Goal: Communication & Community: Ask a question

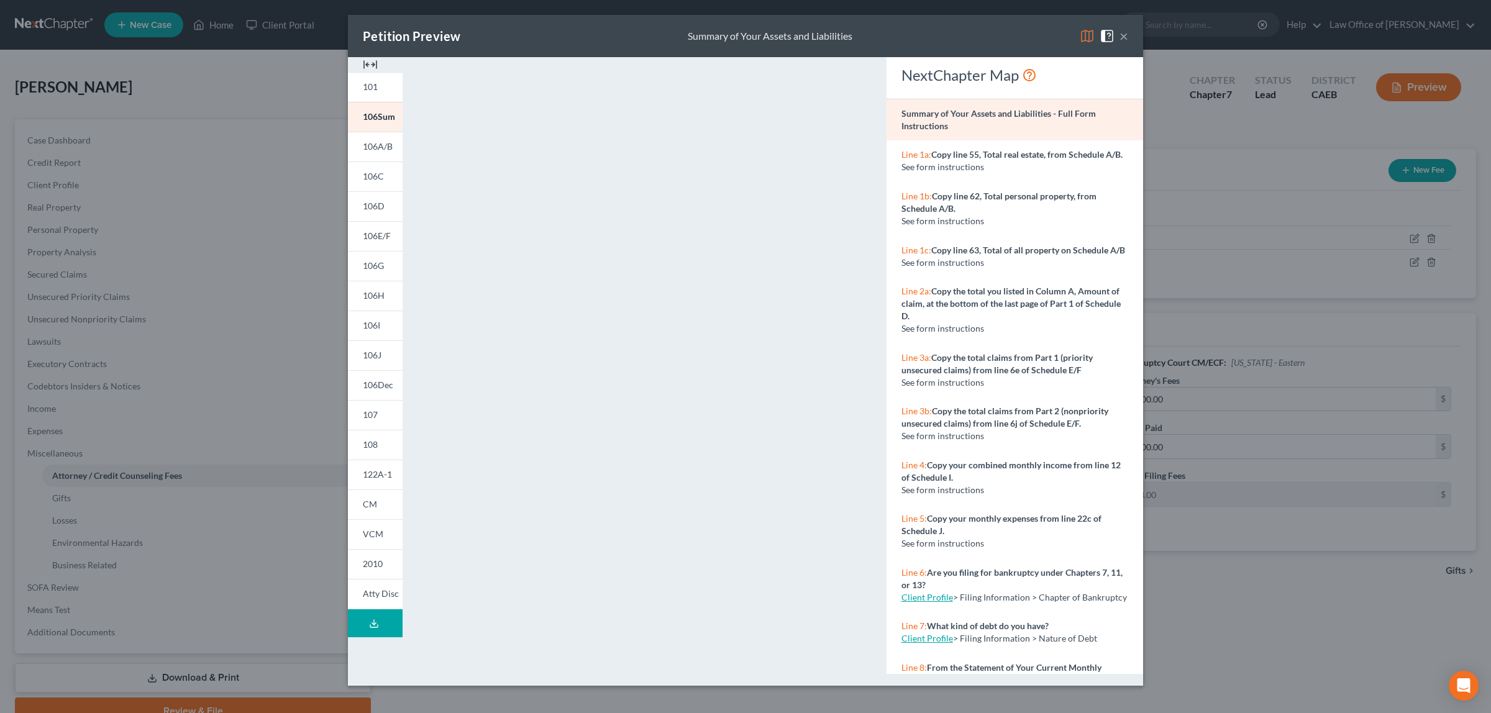
select select "2"
click at [1121, 34] on button "×" at bounding box center [1123, 36] width 9 height 15
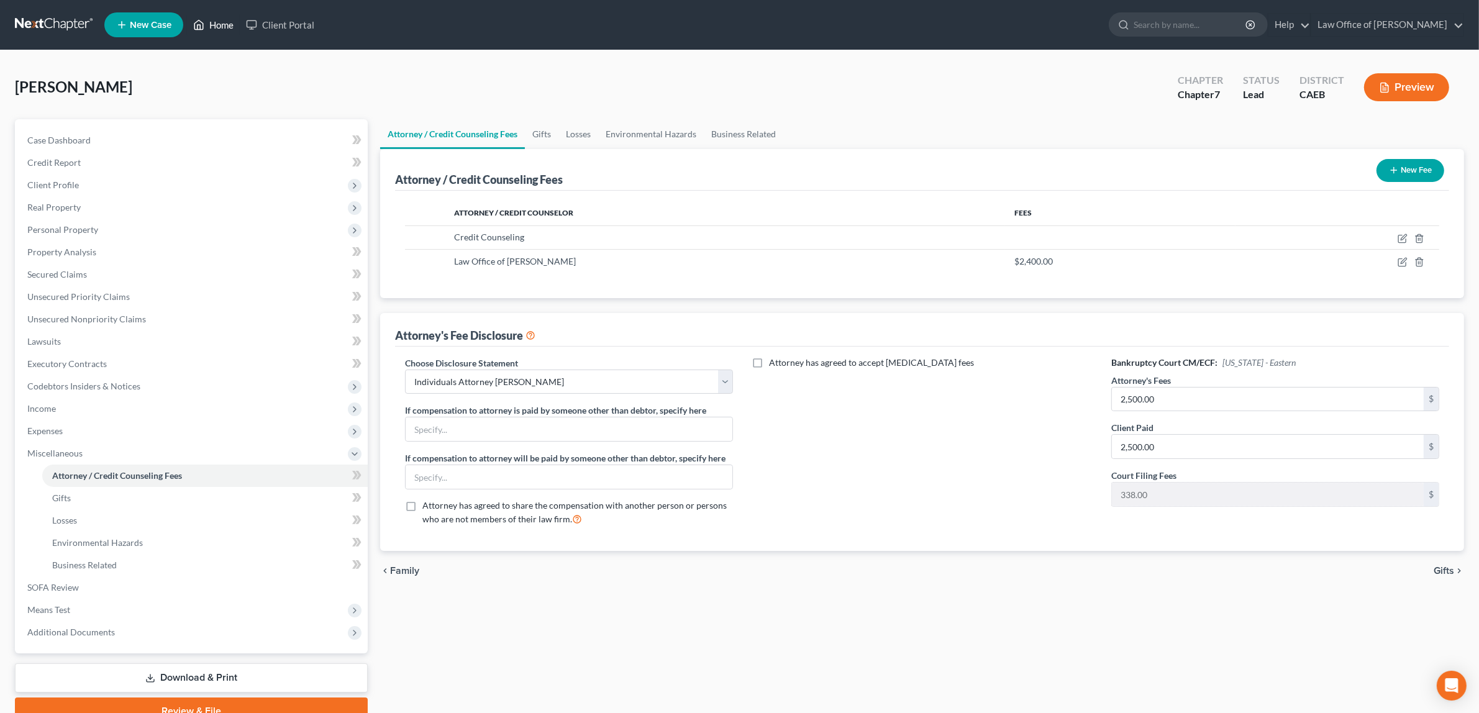
click at [227, 27] on link "Home" at bounding box center [213, 25] width 53 height 22
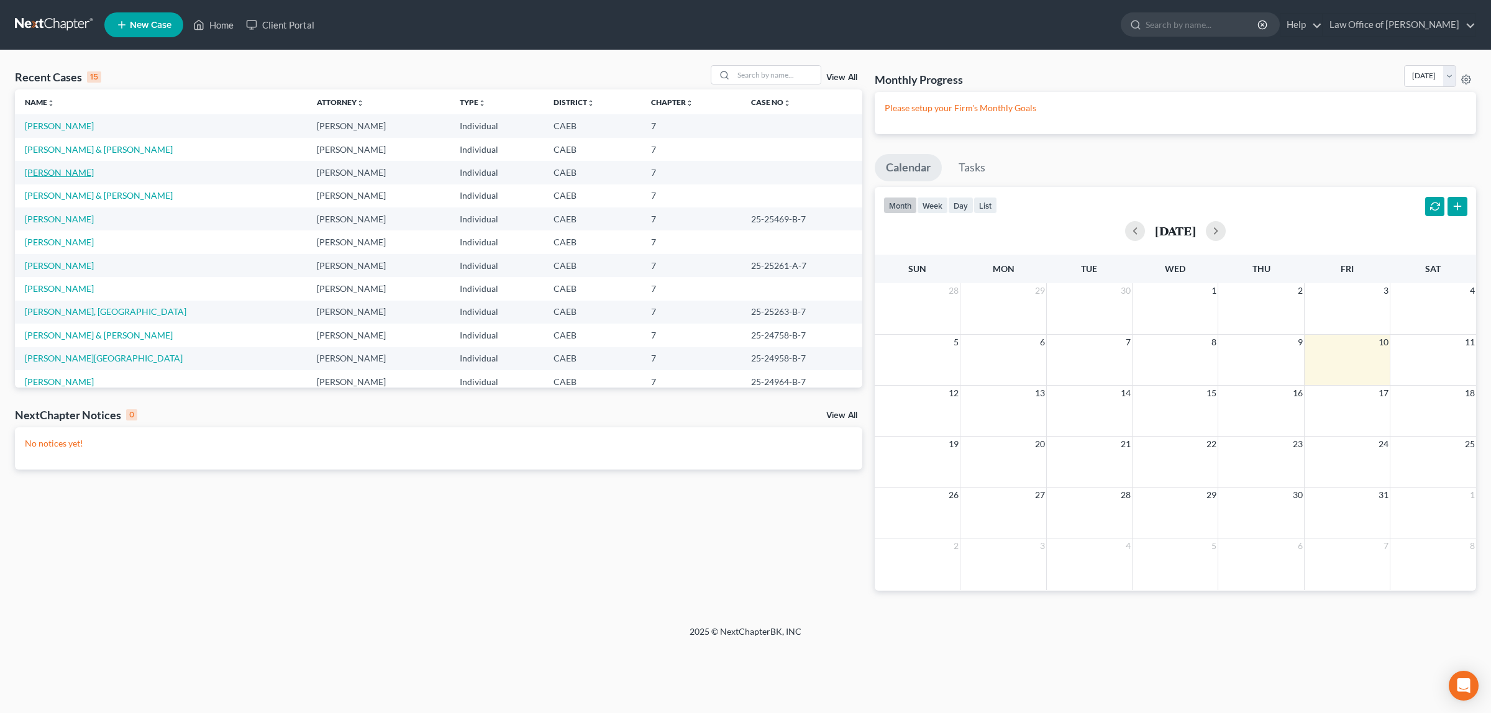
click at [57, 168] on link "[PERSON_NAME]" at bounding box center [59, 172] width 69 height 11
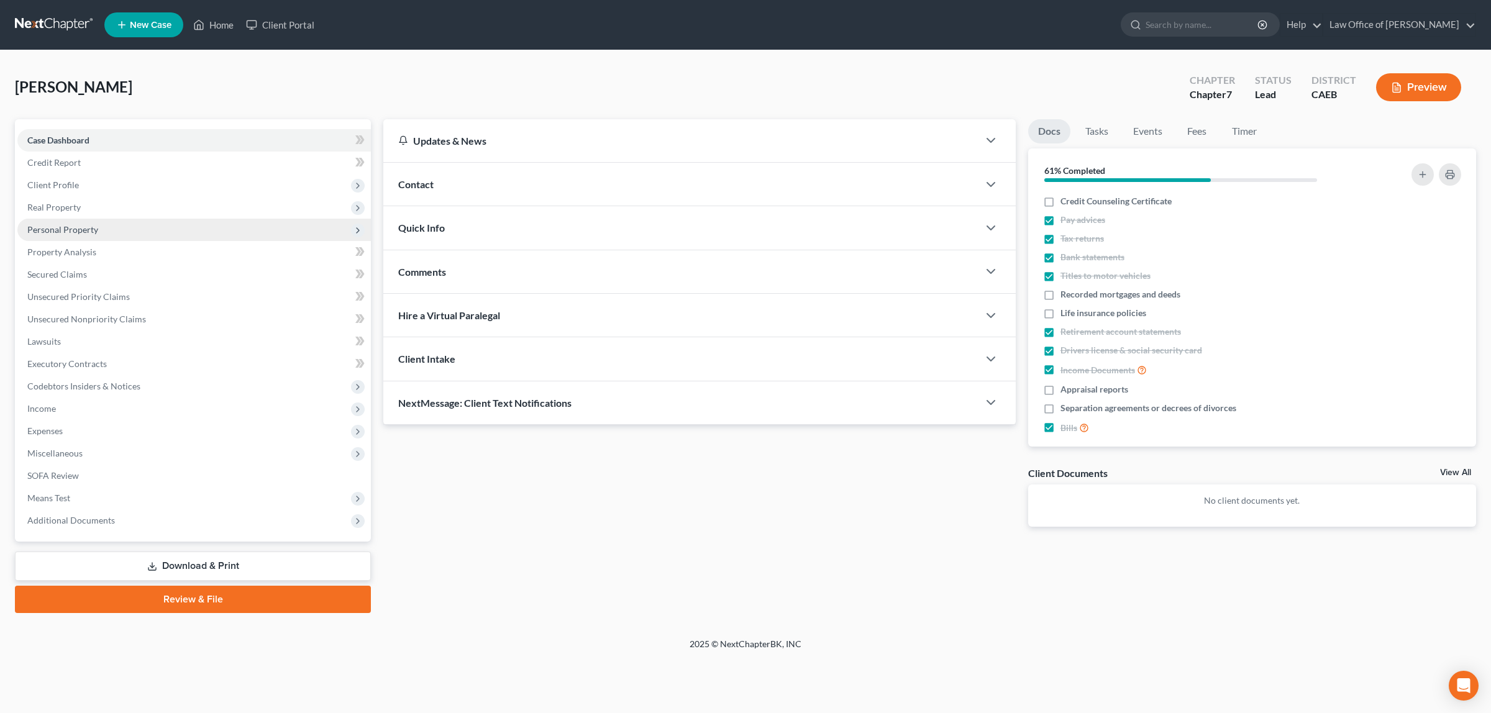
click at [87, 224] on span "Personal Property" at bounding box center [62, 229] width 71 height 11
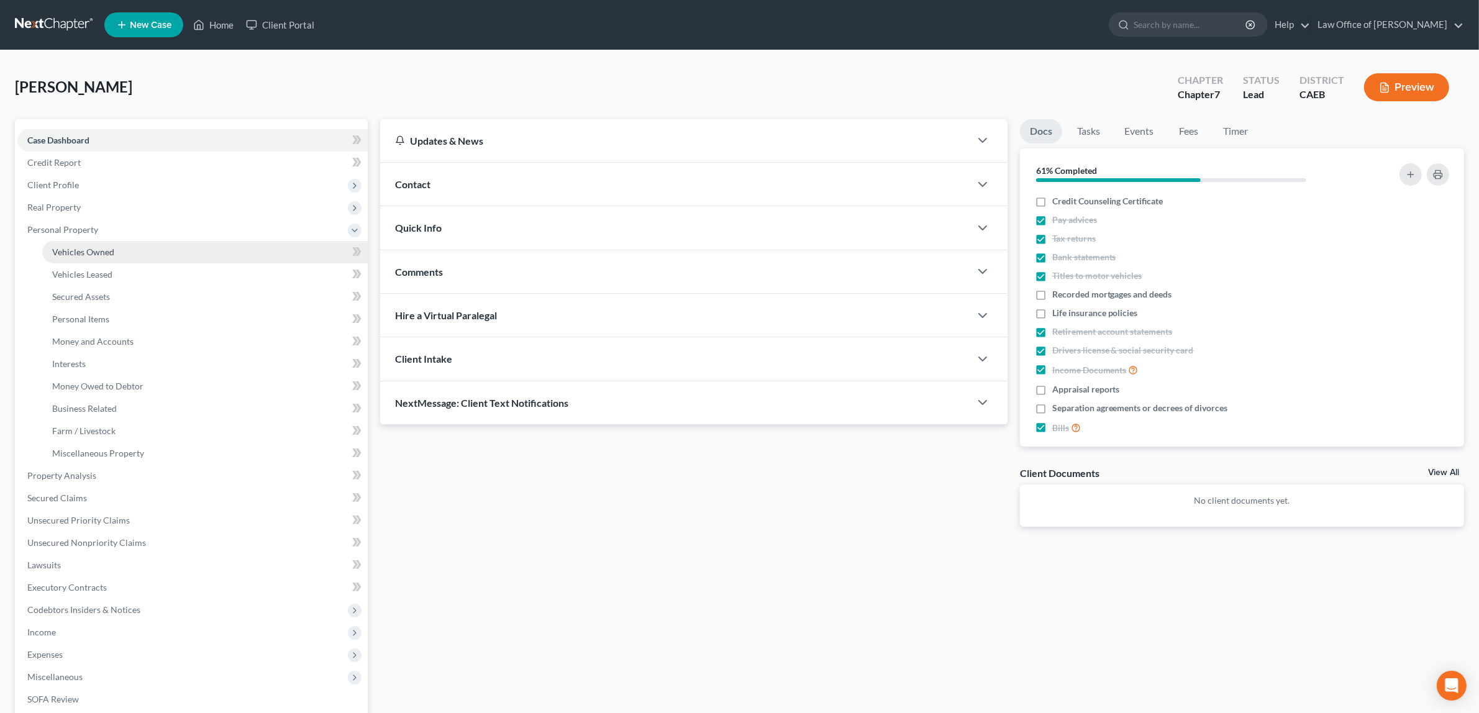
click at [97, 247] on span "Vehicles Owned" at bounding box center [83, 252] width 62 height 11
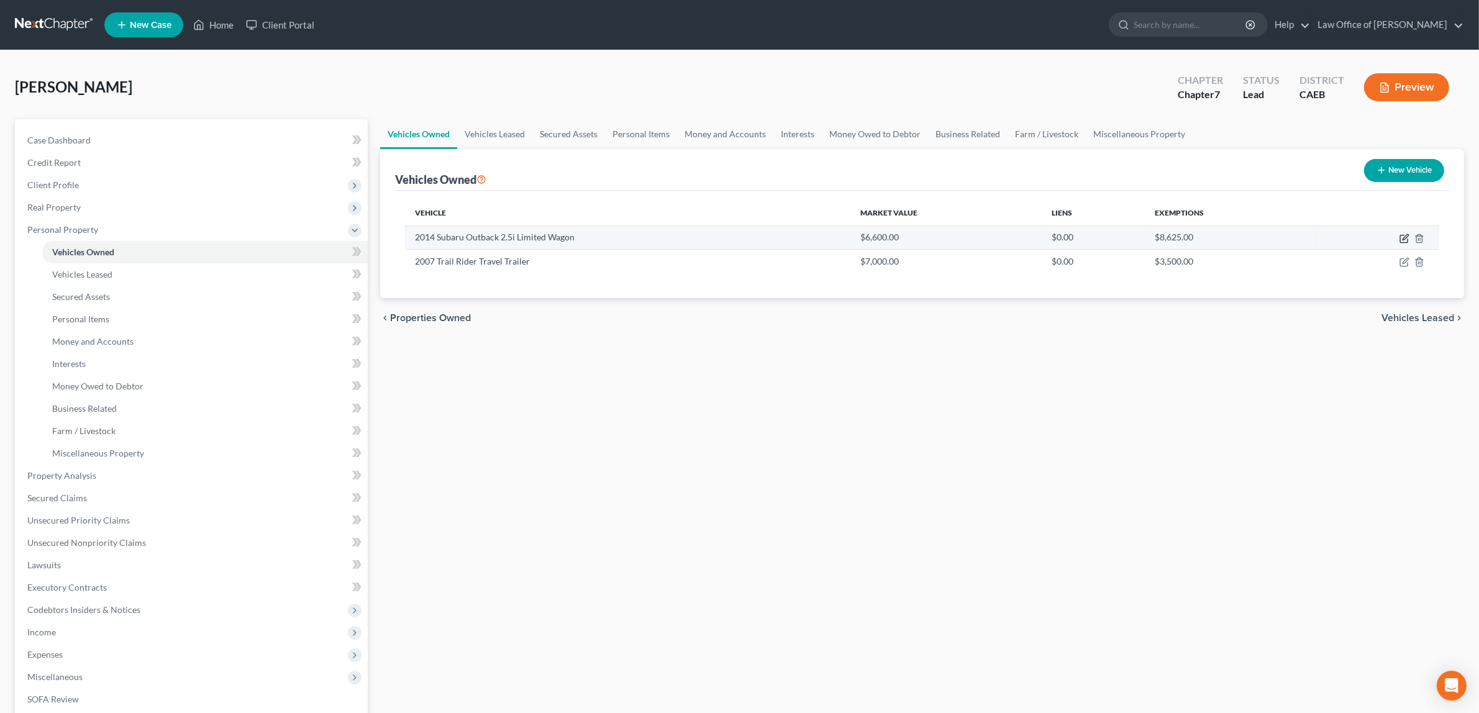
click at [1402, 234] on icon "button" at bounding box center [1405, 239] width 10 height 10
select select "0"
select select "12"
select select "2"
select select "0"
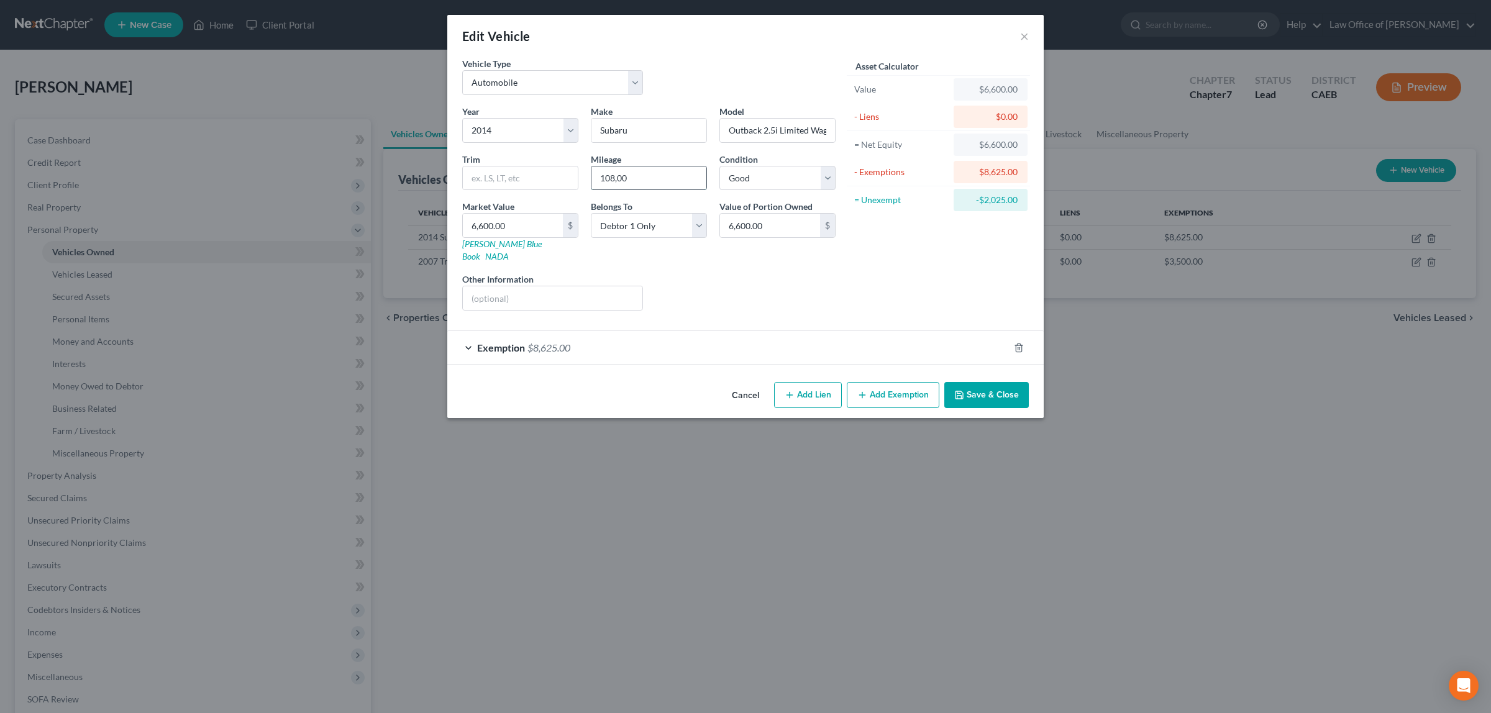
click at [631, 181] on input "108,00" at bounding box center [648, 178] width 115 height 24
type input "108,000"
click at [977, 382] on button "Save & Close" at bounding box center [986, 395] width 84 height 26
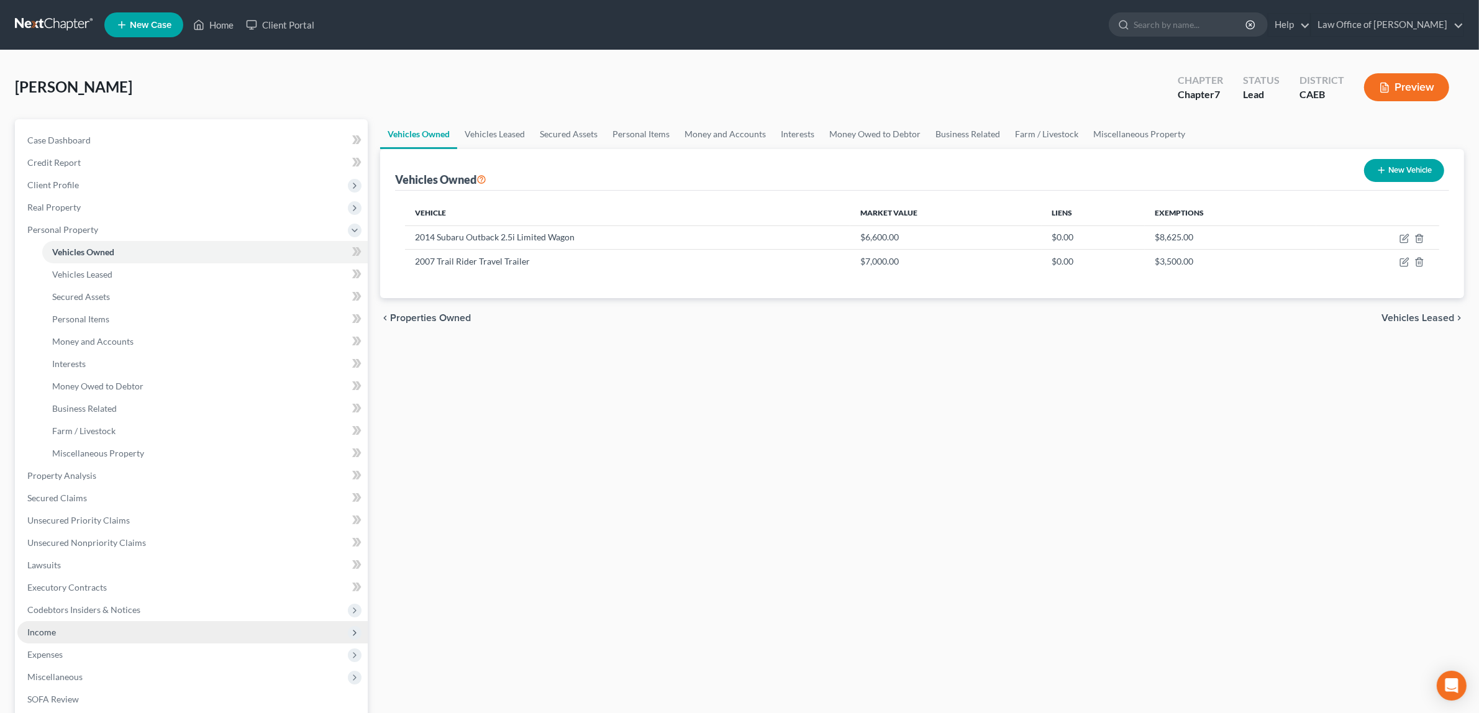
click at [84, 644] on span "Expenses" at bounding box center [192, 655] width 350 height 22
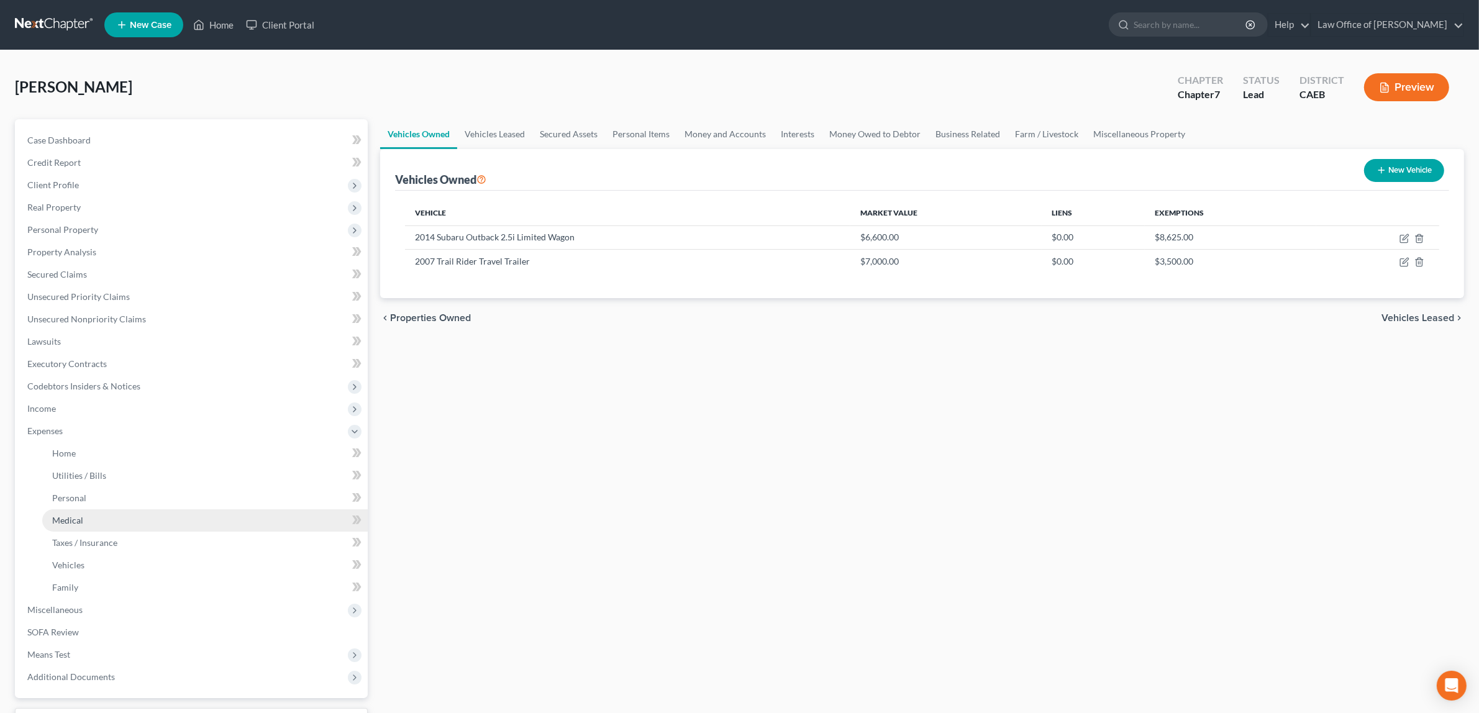
click at [70, 515] on span "Medical" at bounding box center [67, 520] width 31 height 11
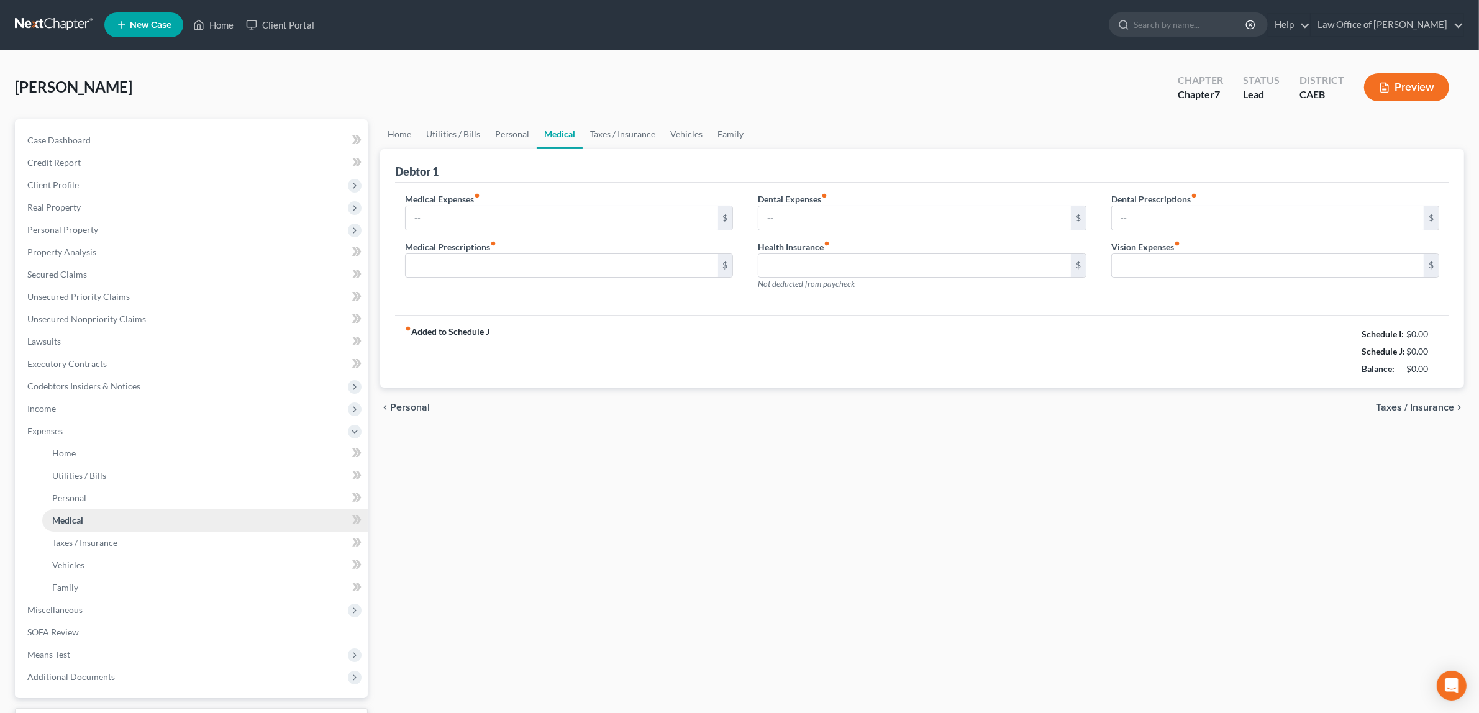
type input "373.00"
type input "0.00"
type input "23.00"
click at [1154, 271] on input "23.00" at bounding box center [1268, 266] width 312 height 24
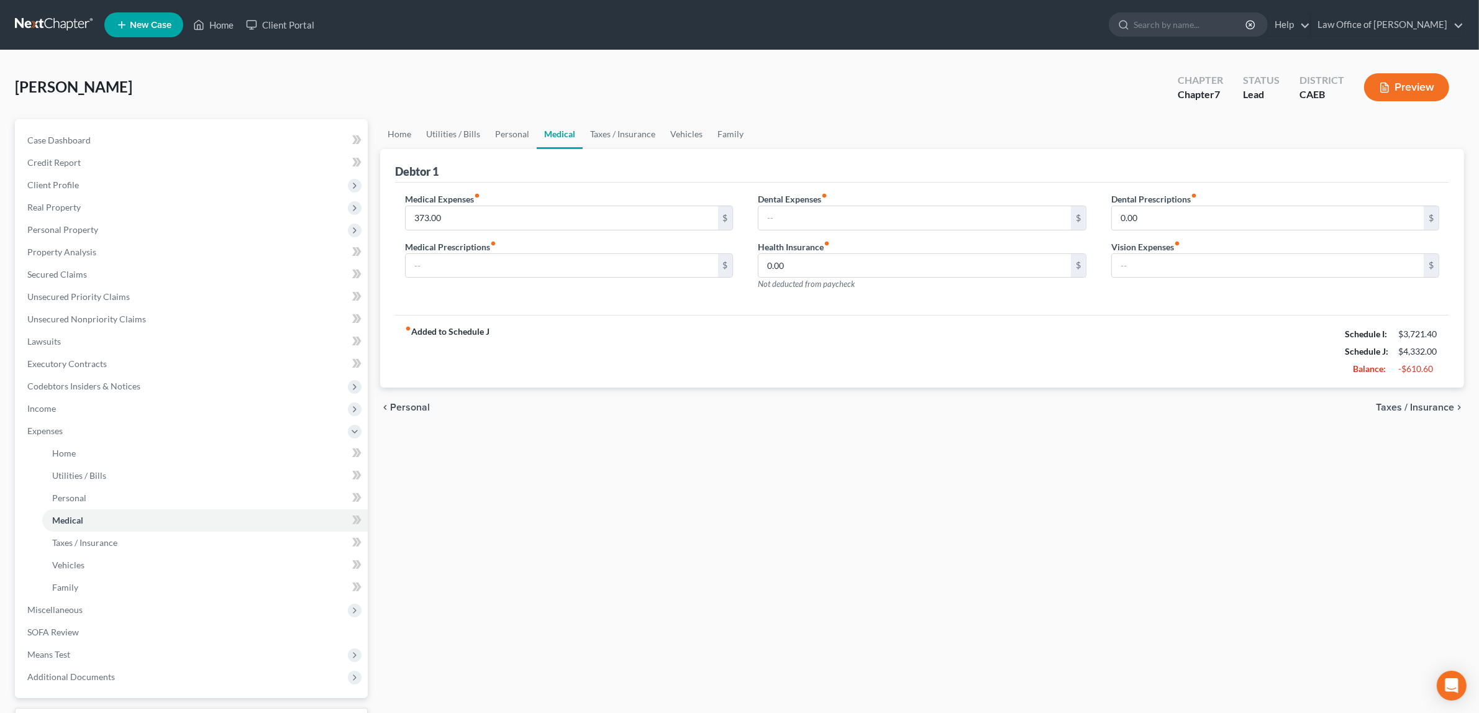
click at [1414, 403] on span "Taxes / Insurance" at bounding box center [1415, 408] width 78 height 10
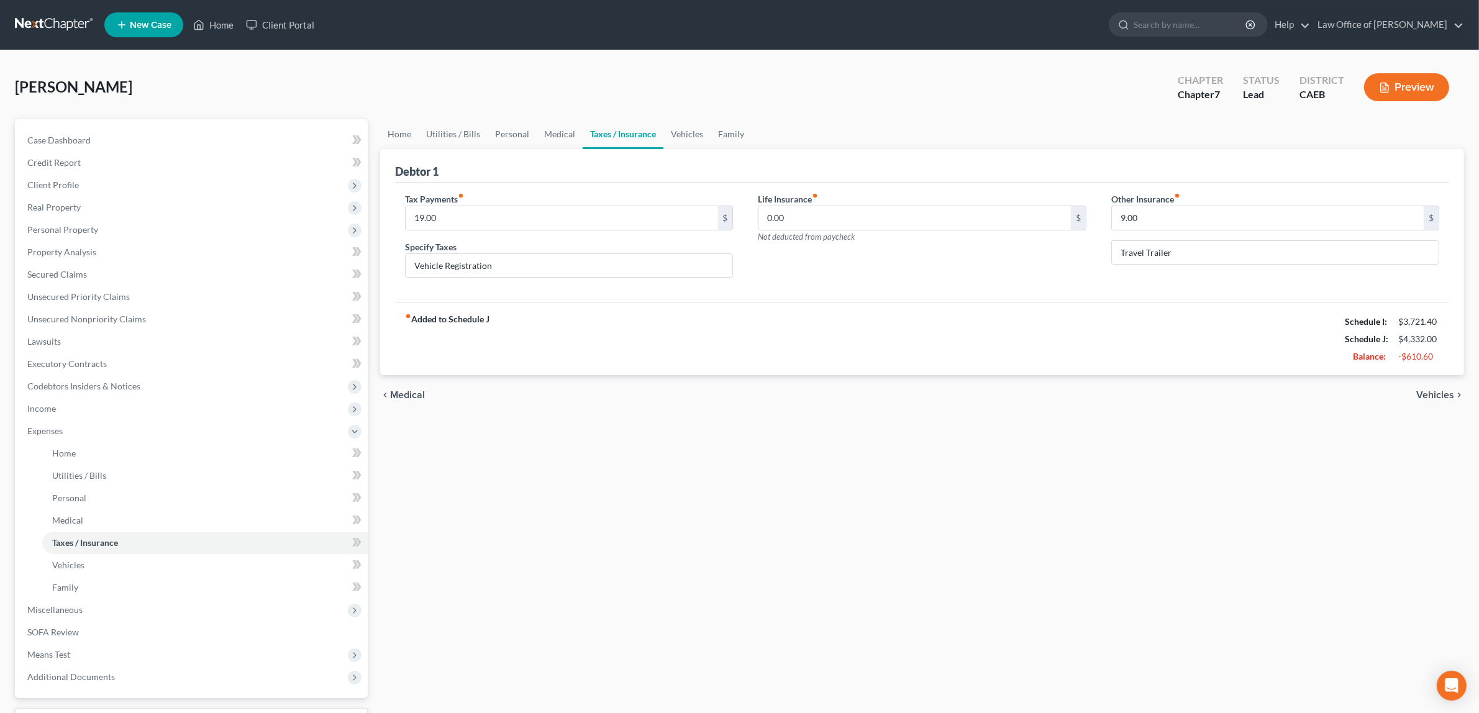
click at [1441, 391] on span "Vehicles" at bounding box center [1435, 395] width 38 height 10
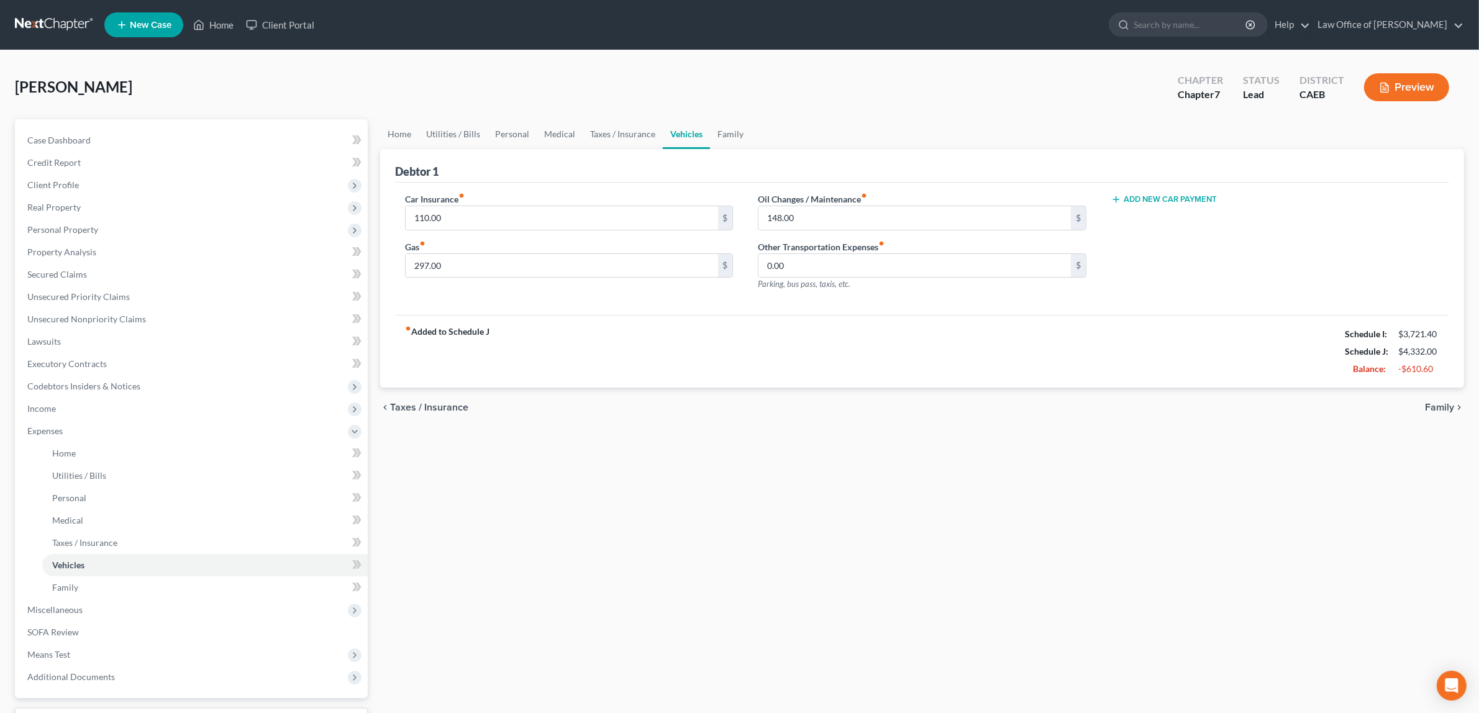
click at [1435, 404] on span "Family" at bounding box center [1439, 408] width 29 height 10
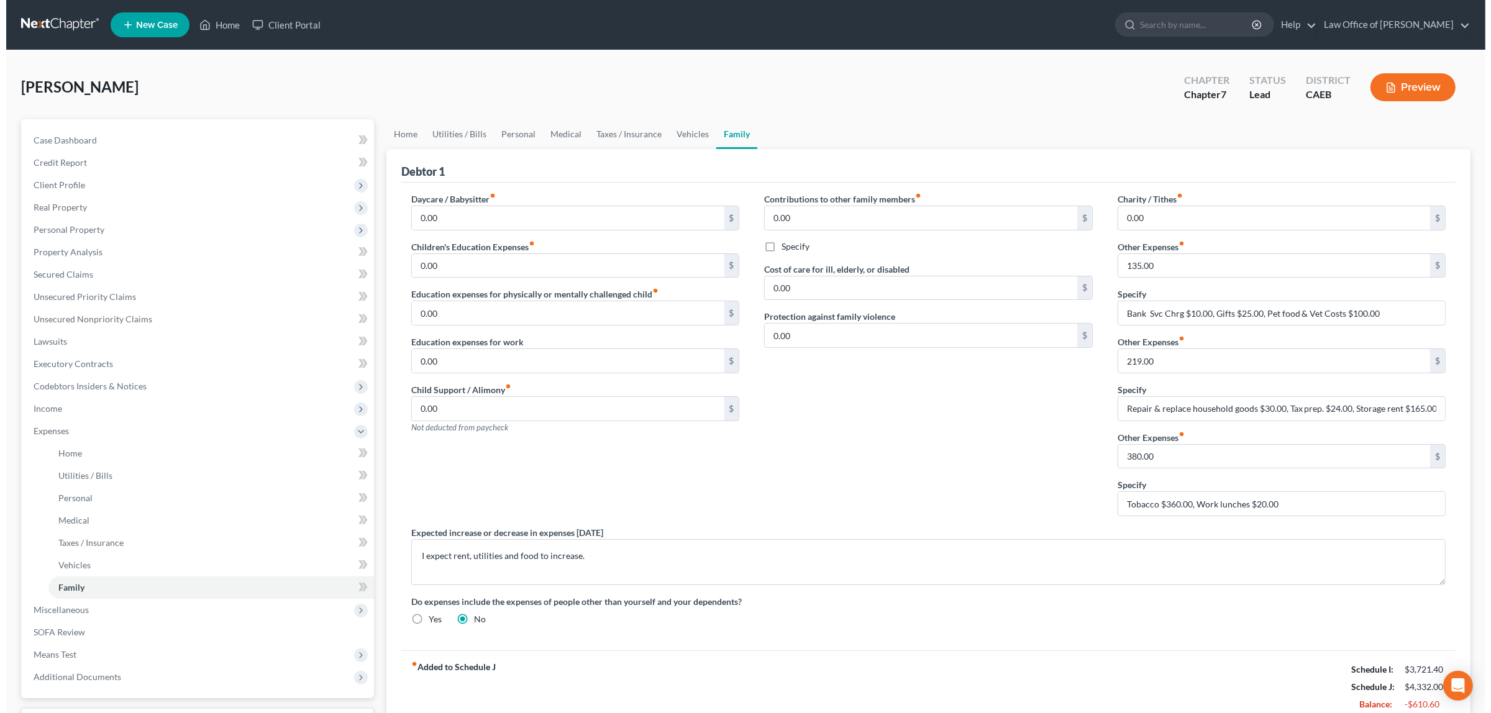
scroll to position [102, 0]
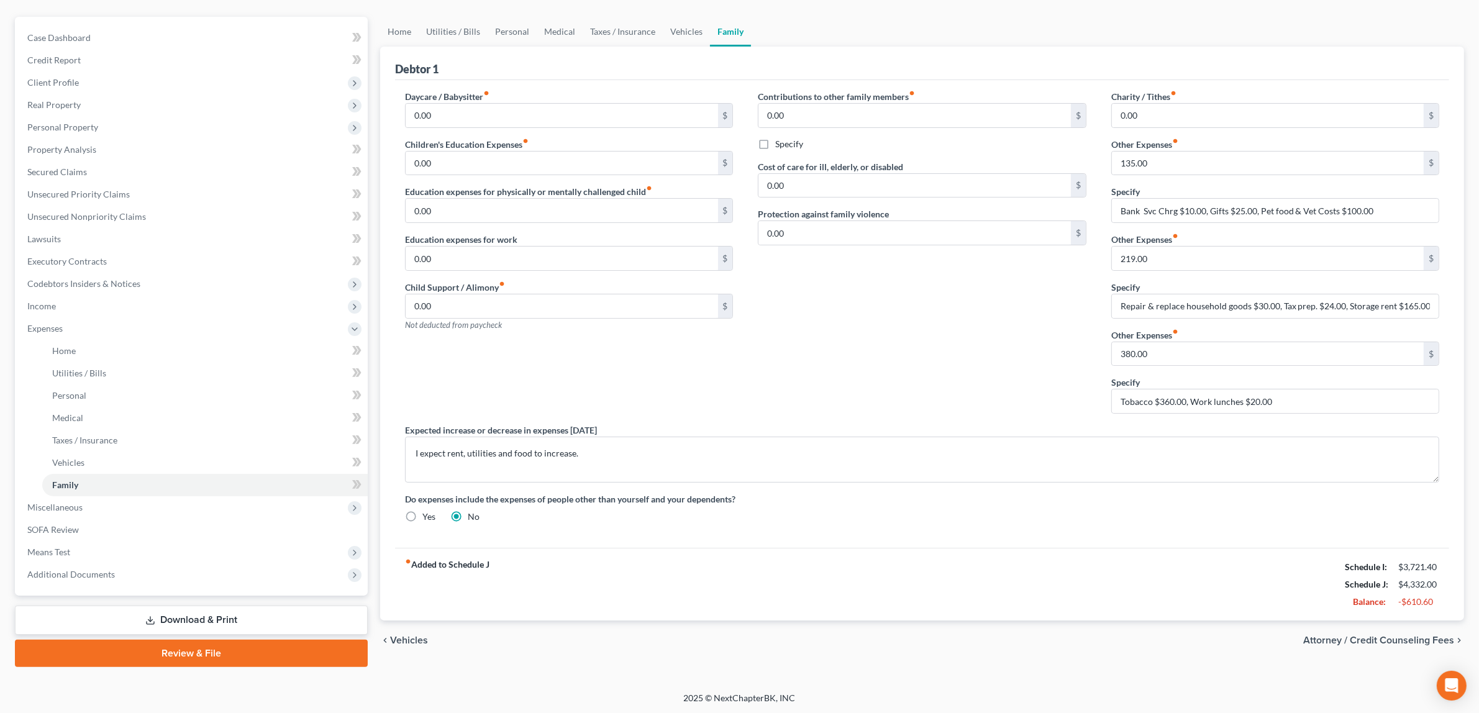
click at [1395, 637] on span "Attorney / Credit Counseling Fees" at bounding box center [1378, 640] width 151 height 10
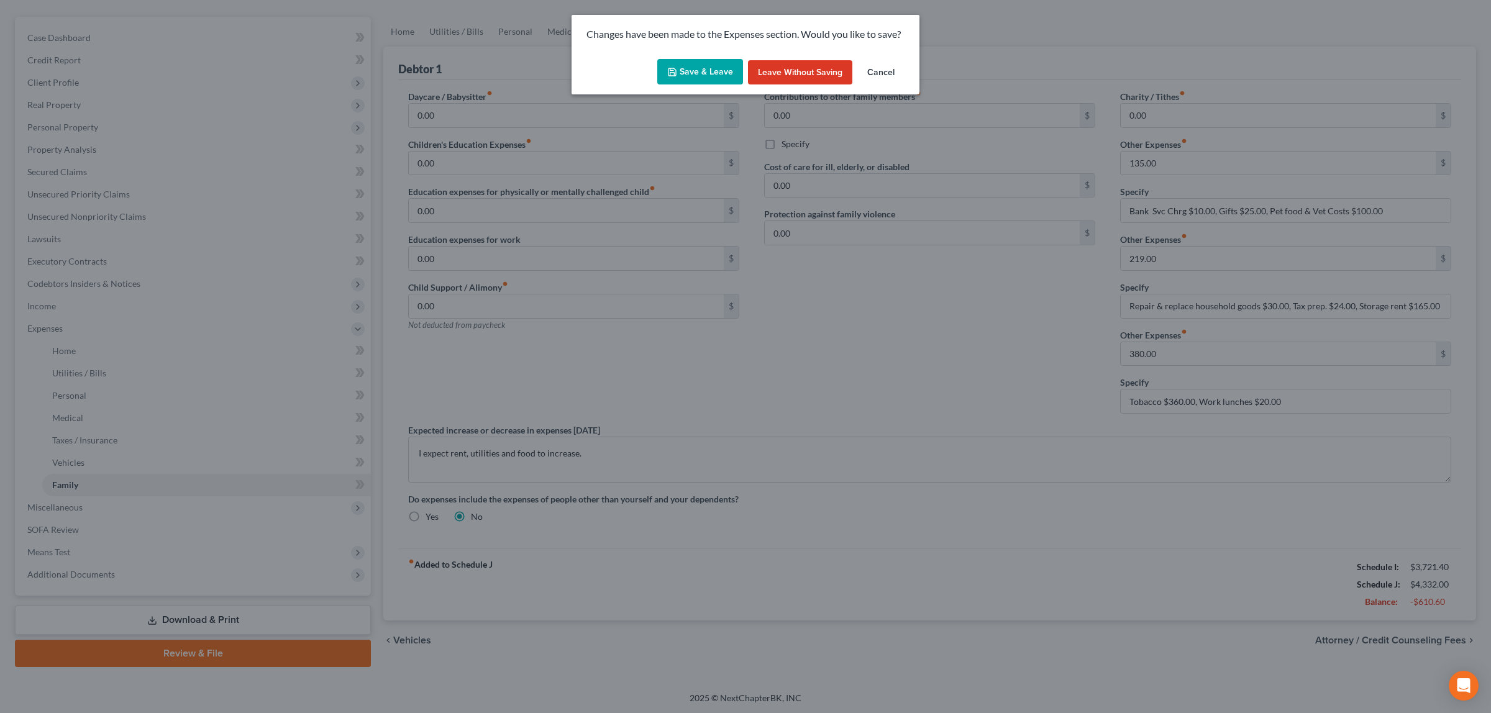
click at [696, 67] on button "Save & Leave" at bounding box center [700, 72] width 86 height 26
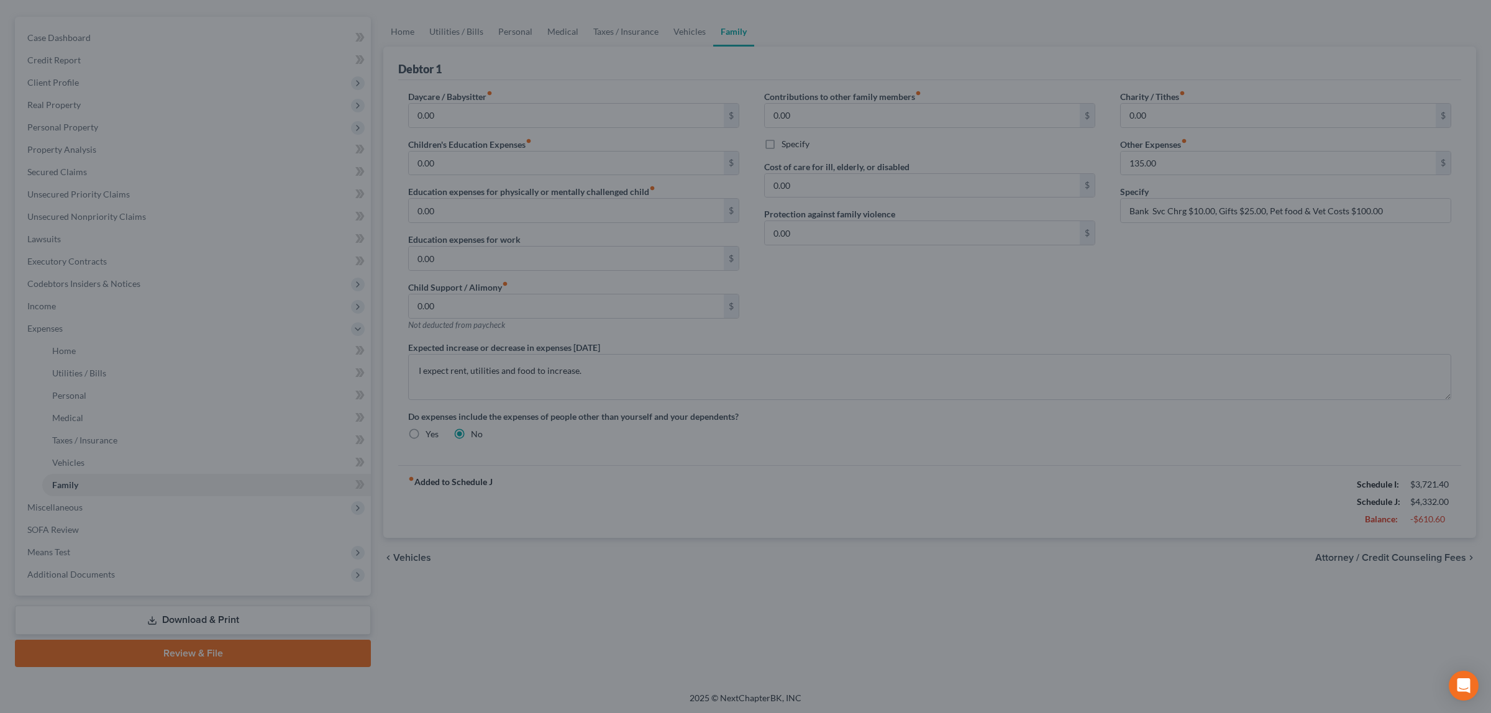
select select "2"
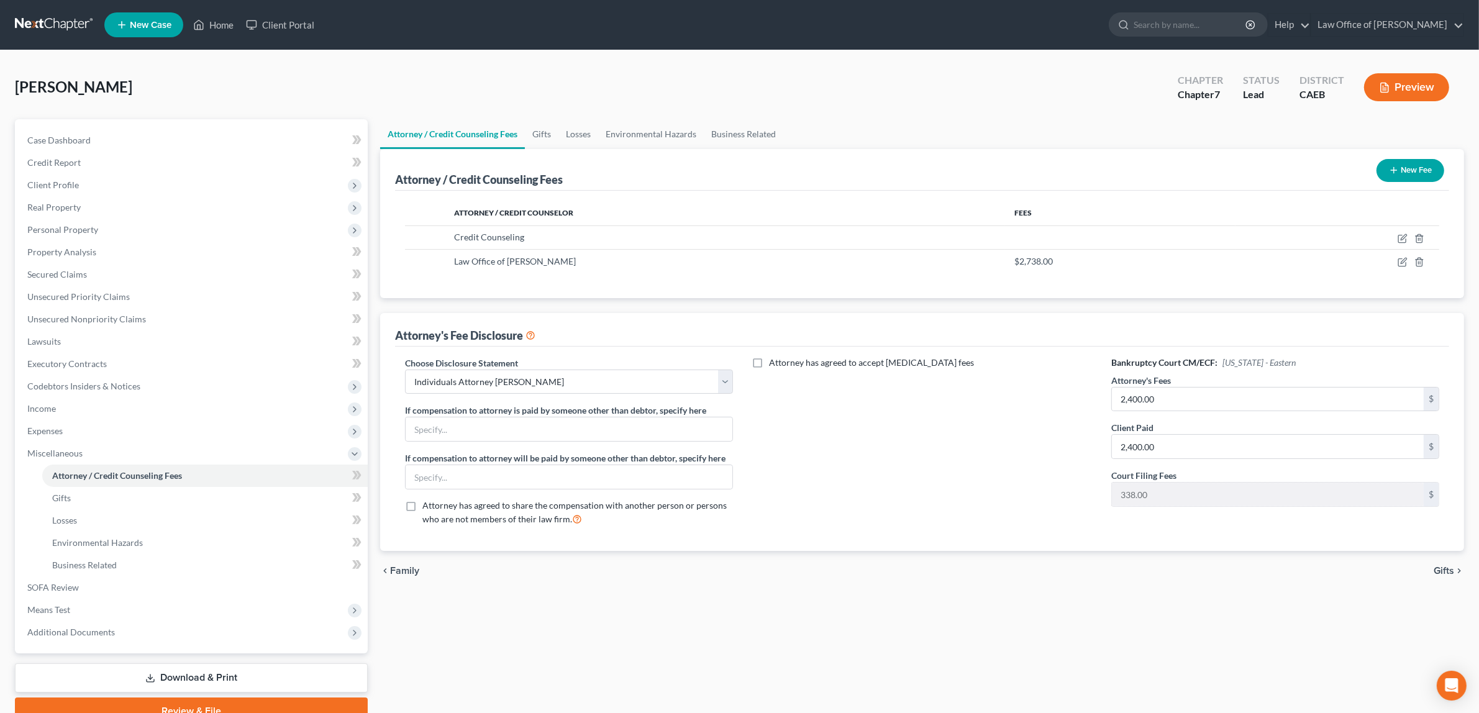
click at [1399, 84] on button "Preview" at bounding box center [1406, 87] width 85 height 28
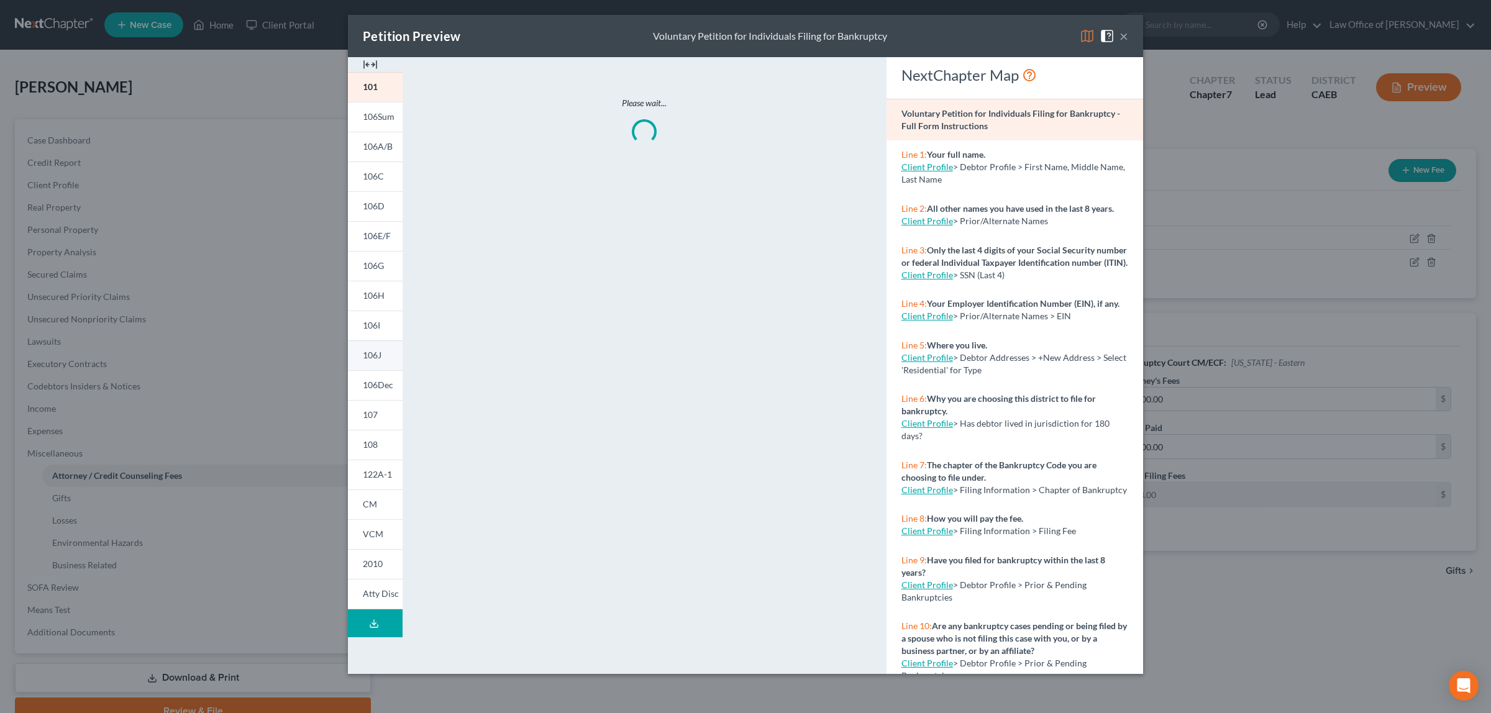
click at [384, 350] on link "106J" at bounding box center [375, 355] width 55 height 30
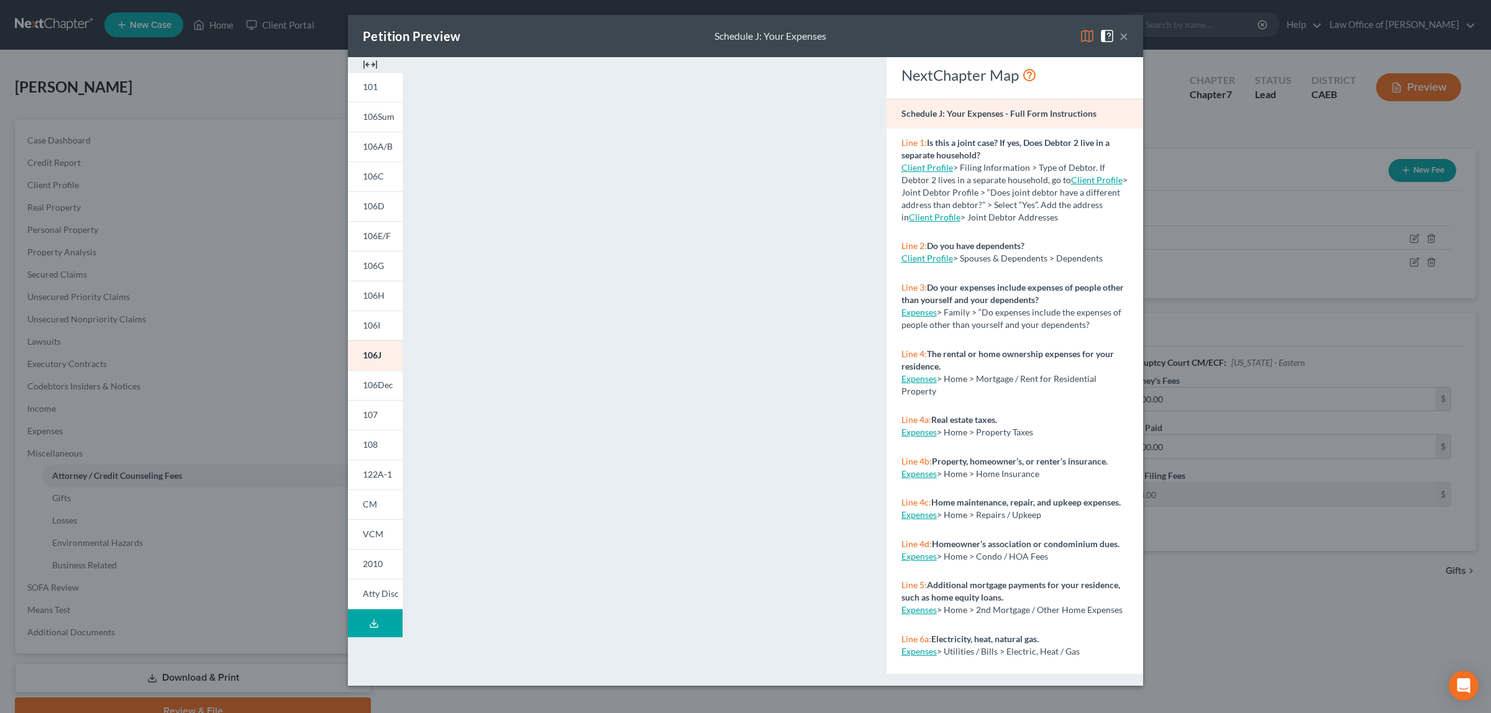
click at [1123, 37] on button "×" at bounding box center [1123, 36] width 9 height 15
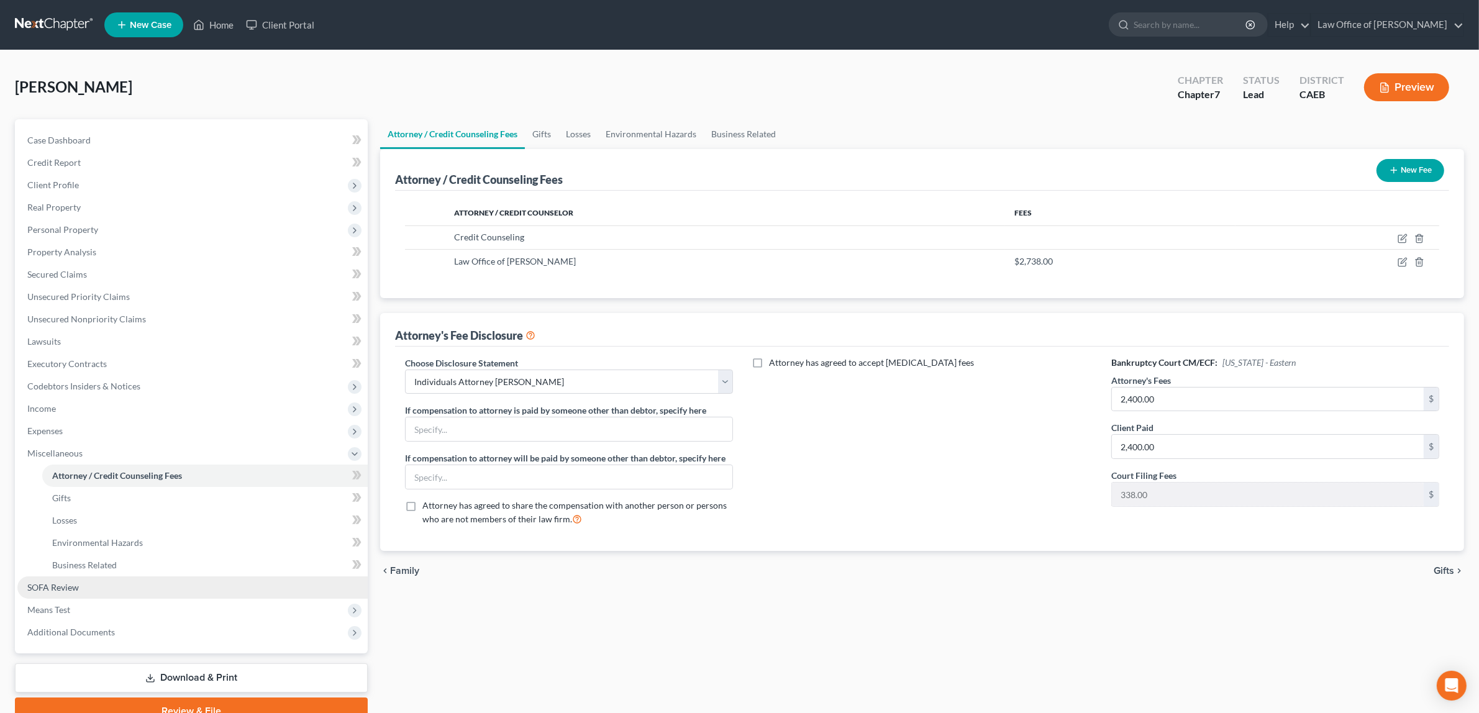
click at [94, 582] on link "SOFA Review" at bounding box center [192, 587] width 350 height 22
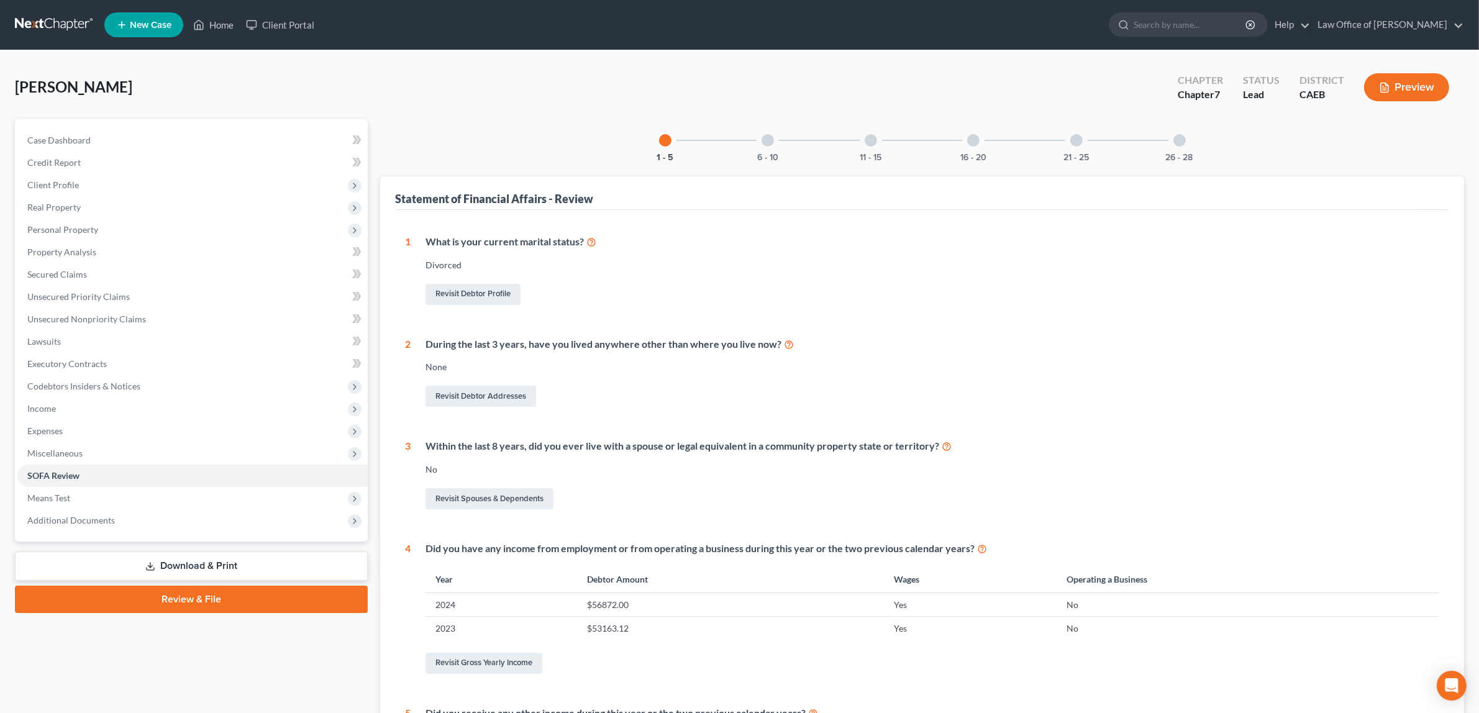
click at [975, 140] on div at bounding box center [973, 140] width 12 height 12
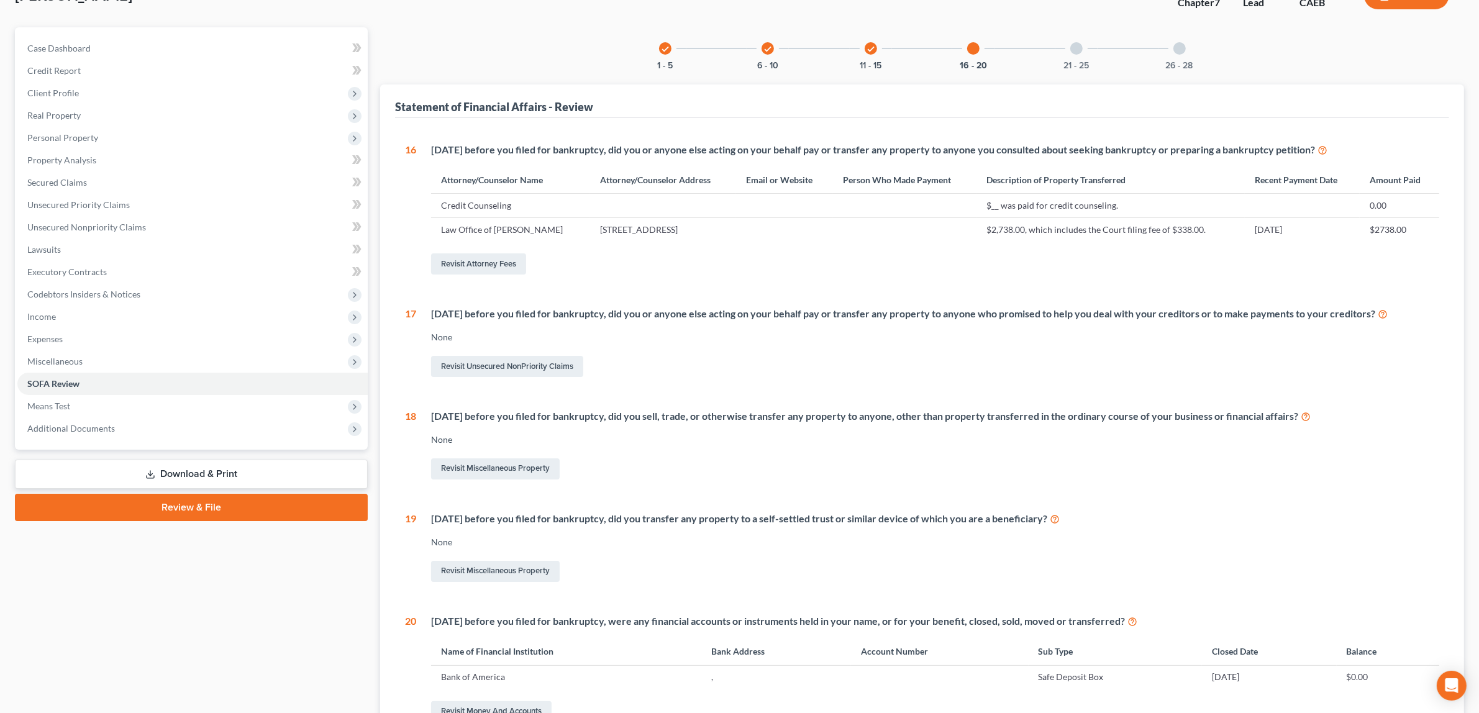
scroll to position [234, 0]
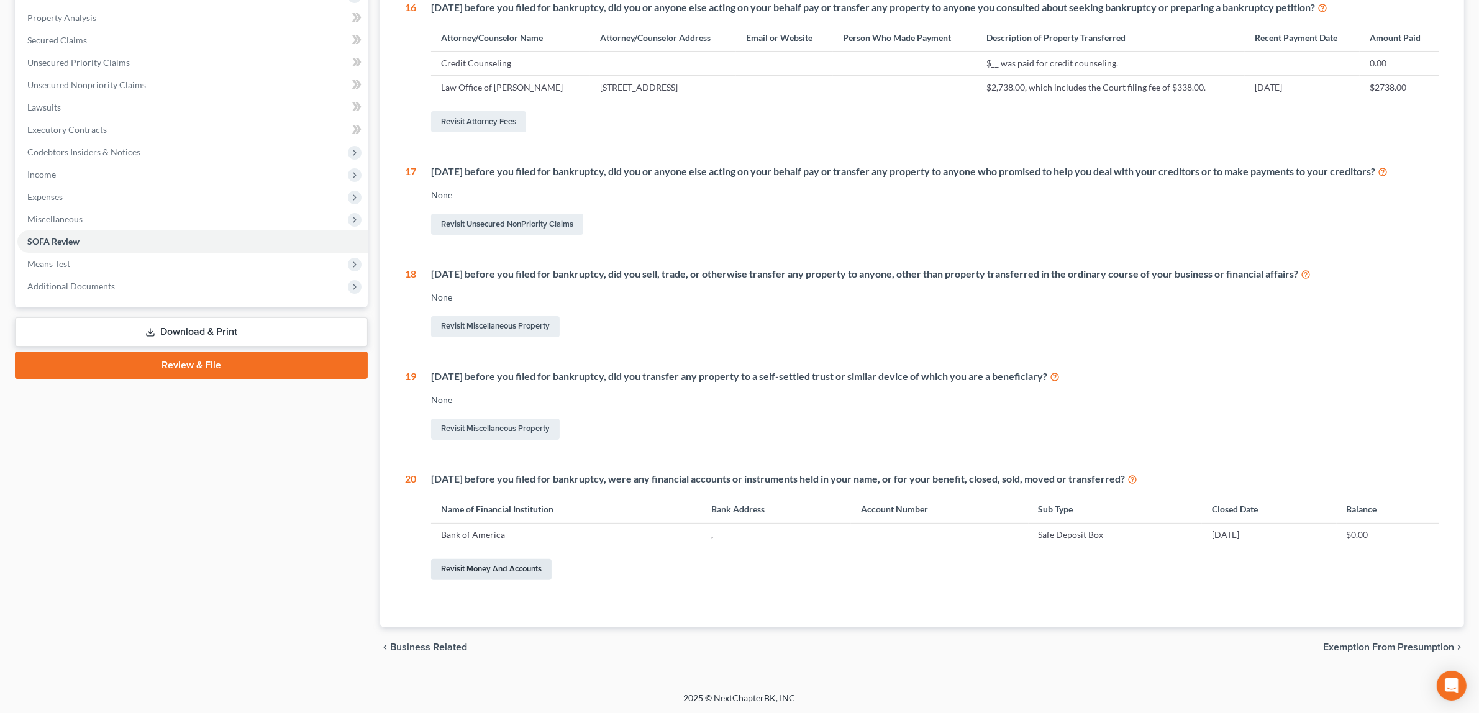
click at [491, 564] on link "Revisit Money and Accounts" at bounding box center [491, 569] width 121 height 21
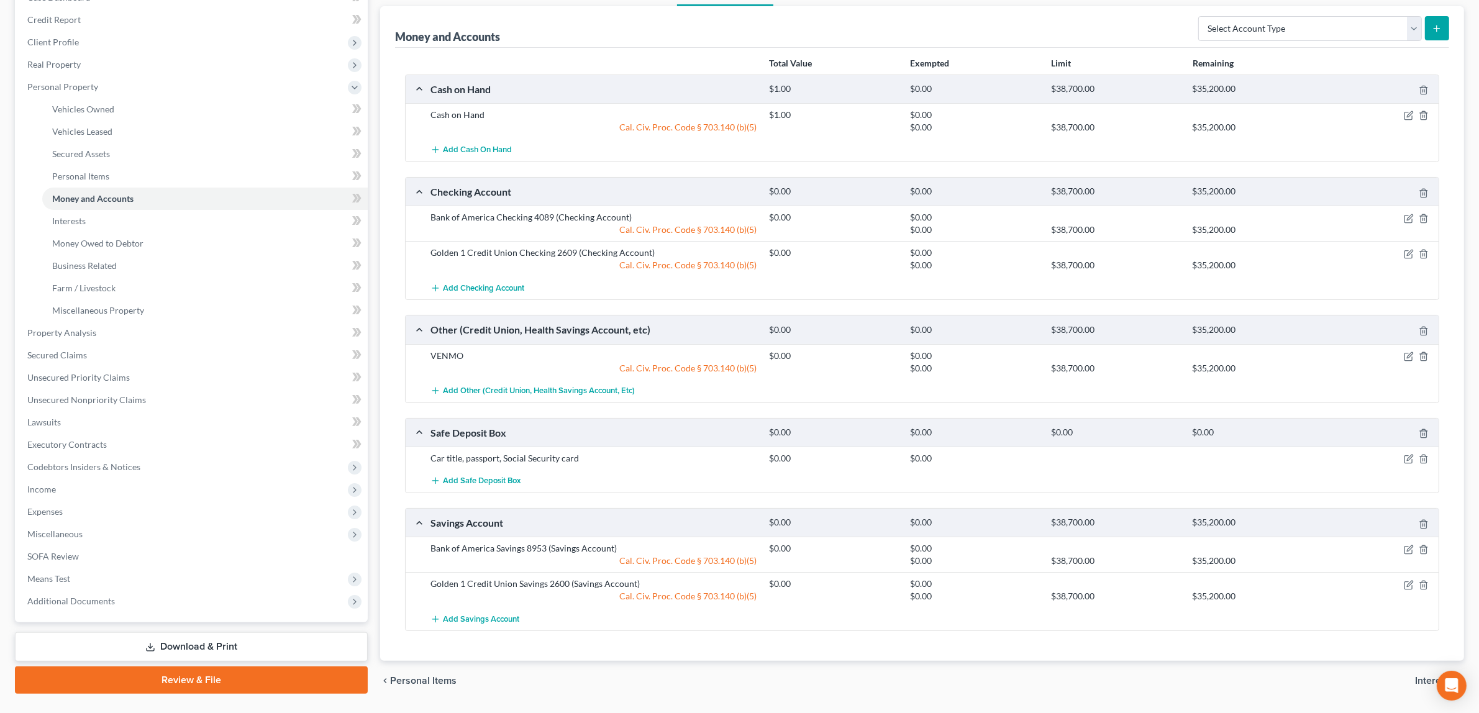
scroll to position [179, 0]
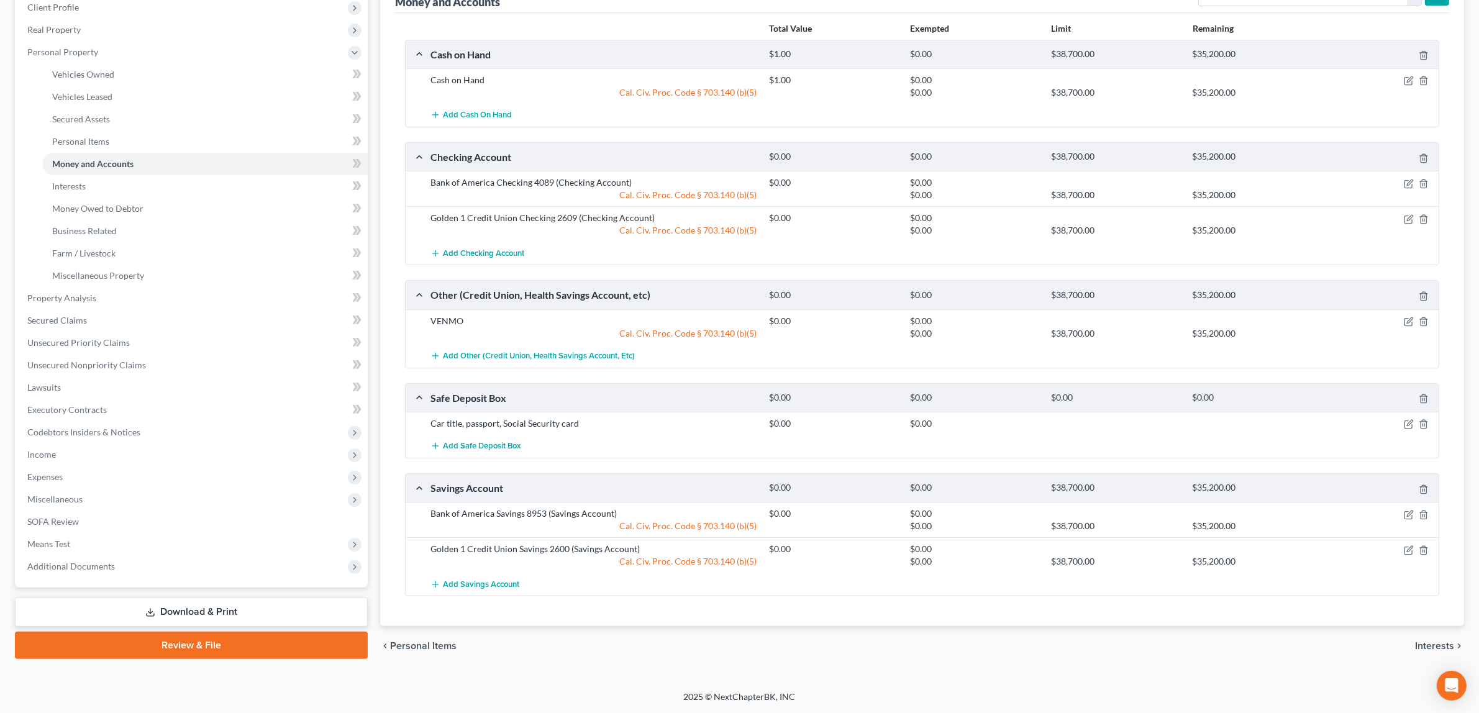
click at [1429, 644] on span "Interests" at bounding box center [1434, 646] width 39 height 10
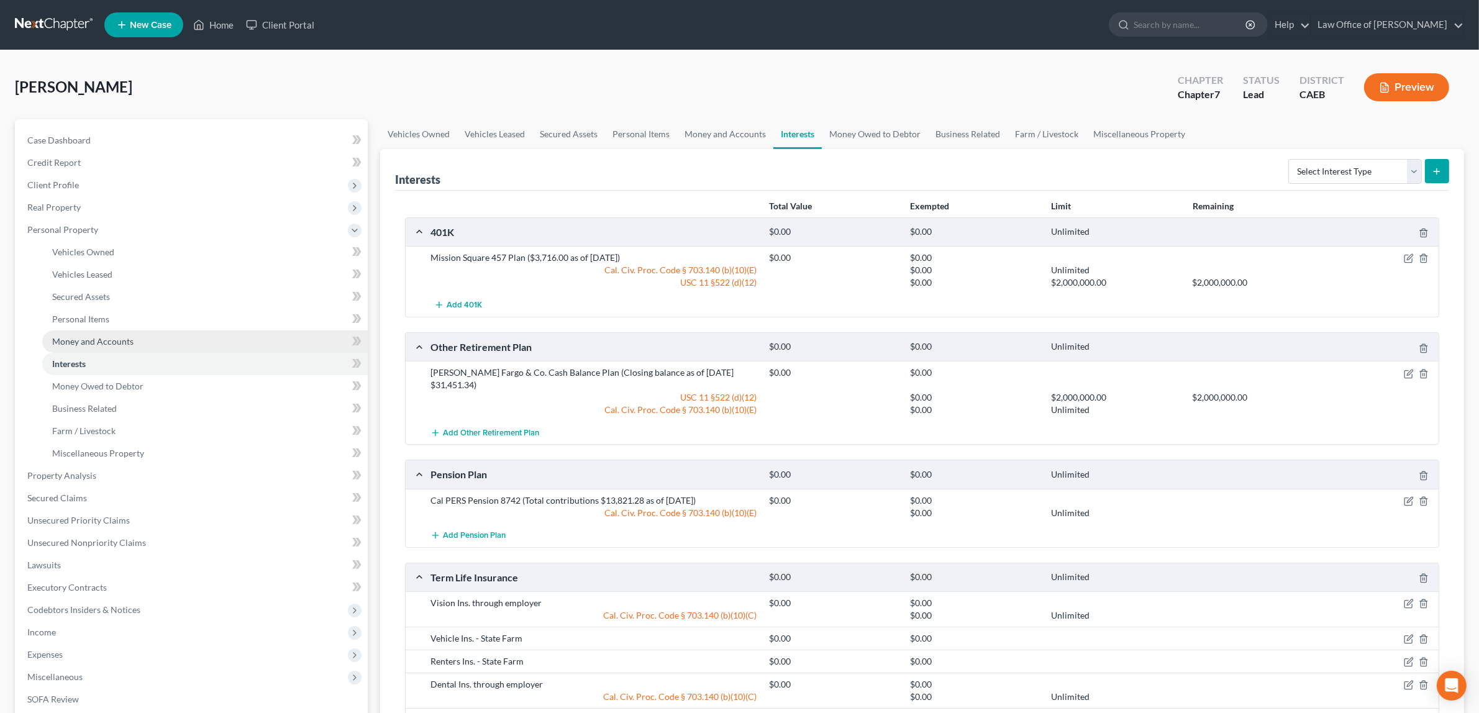
click at [122, 333] on link "Money and Accounts" at bounding box center [205, 341] width 326 height 22
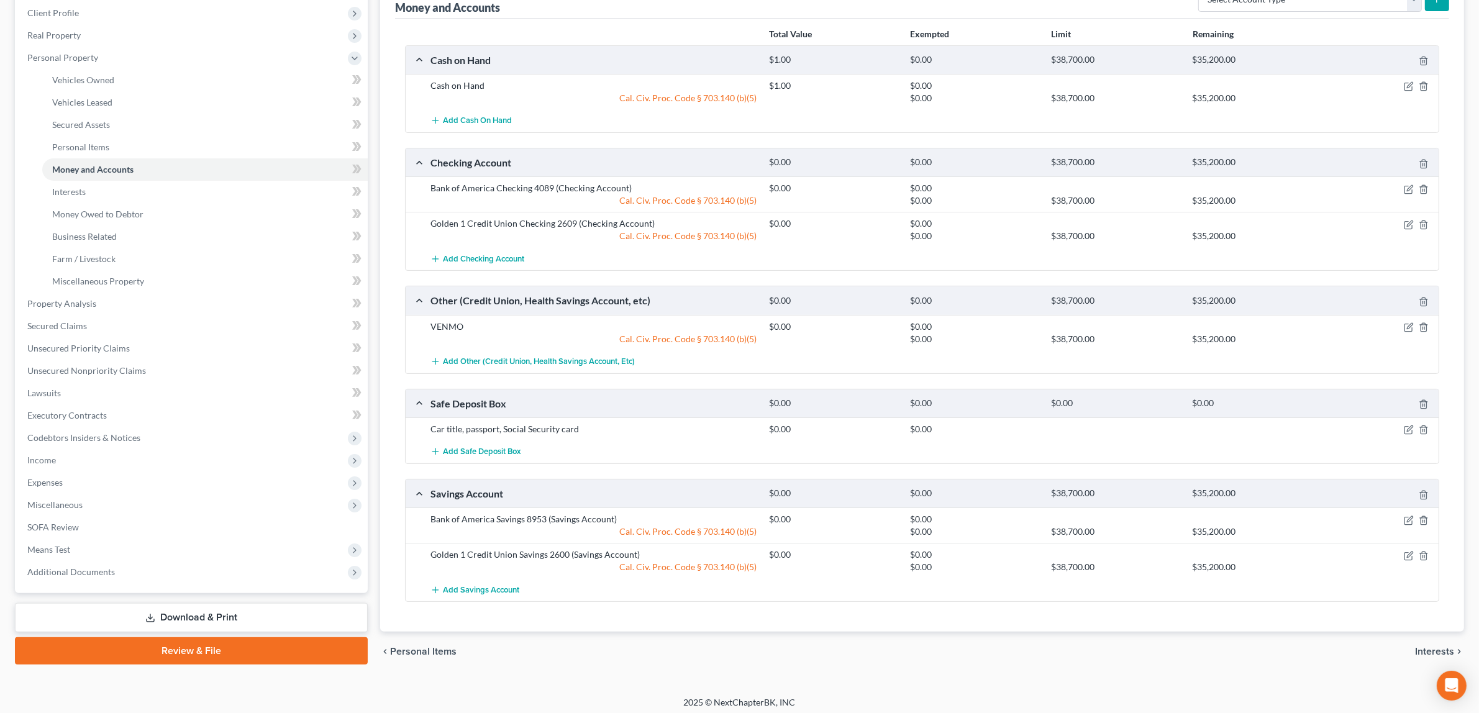
scroll to position [179, 0]
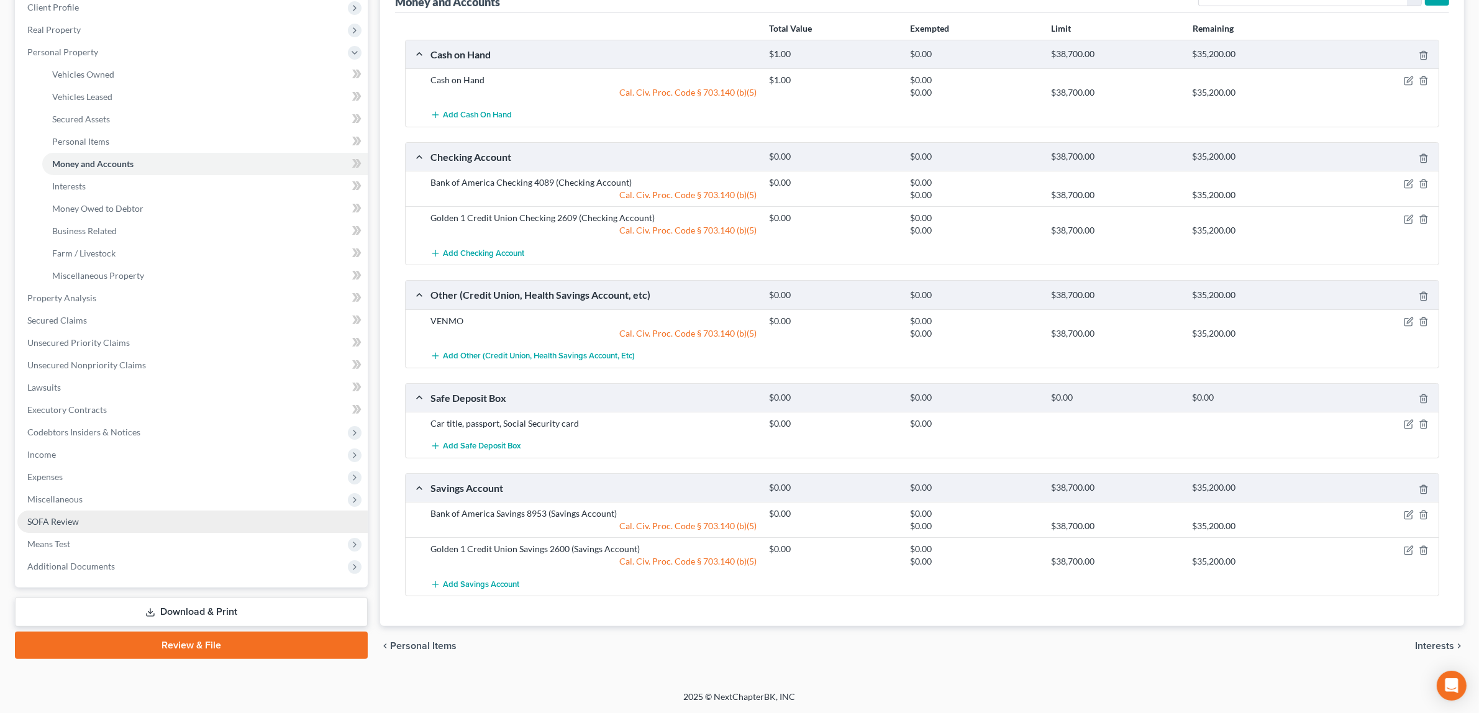
click at [71, 516] on span "SOFA Review" at bounding box center [53, 521] width 52 height 11
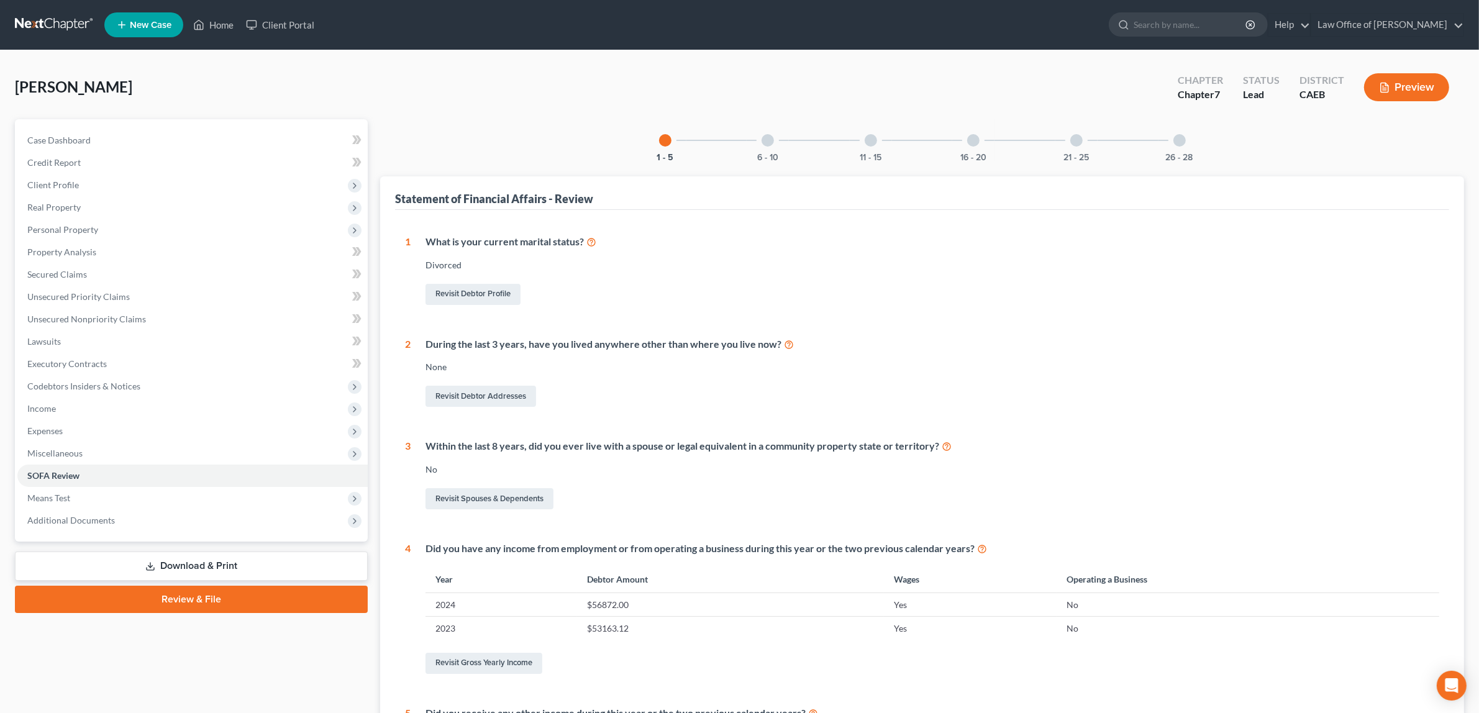
drag, startPoint x: 1077, startPoint y: 142, endPoint x: 1072, endPoint y: 146, distance: 6.6
click at [1077, 143] on div at bounding box center [1076, 140] width 12 height 12
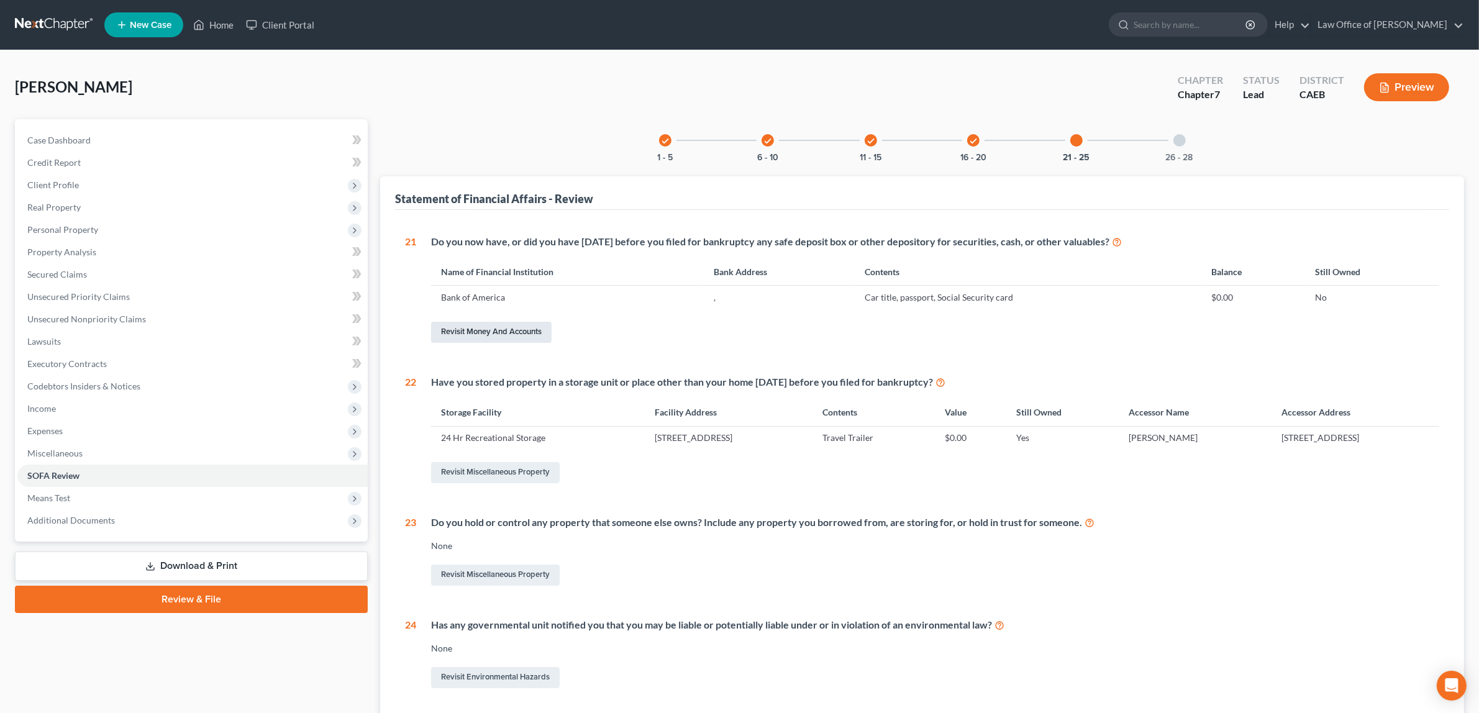
click at [508, 329] on link "Revisit Money and Accounts" at bounding box center [491, 332] width 121 height 21
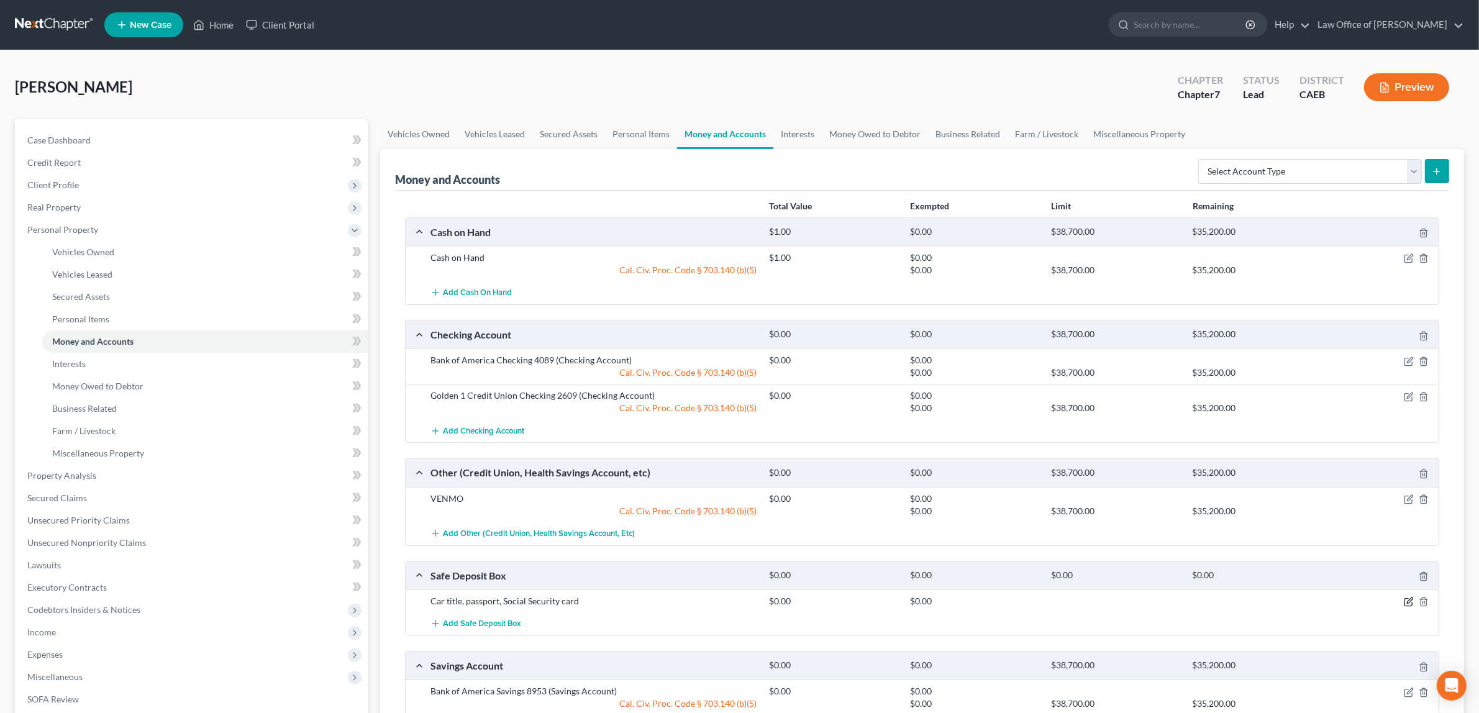
click at [1406, 601] on icon "button" at bounding box center [1409, 602] width 10 height 10
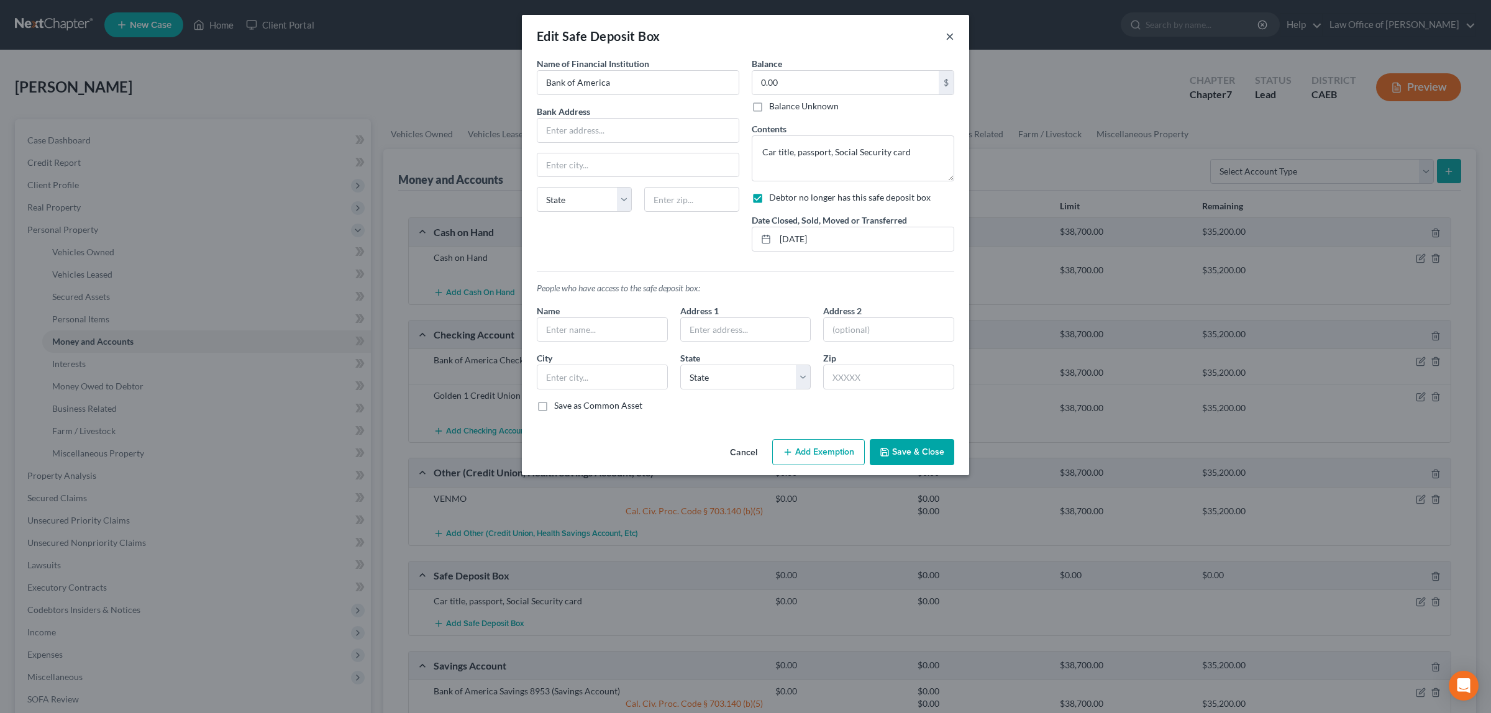
click at [949, 35] on button "×" at bounding box center [949, 36] width 9 height 15
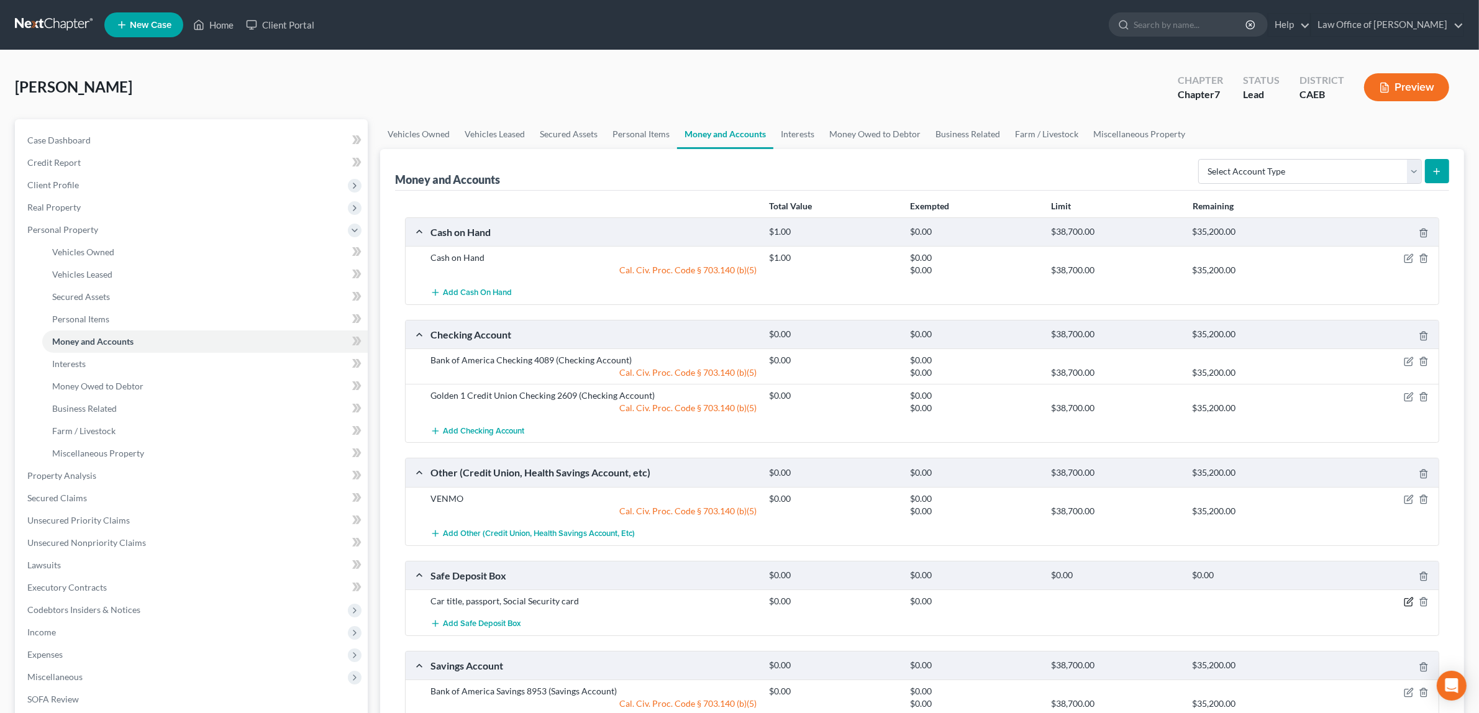
click at [1407, 599] on icon "button" at bounding box center [1409, 602] width 10 height 10
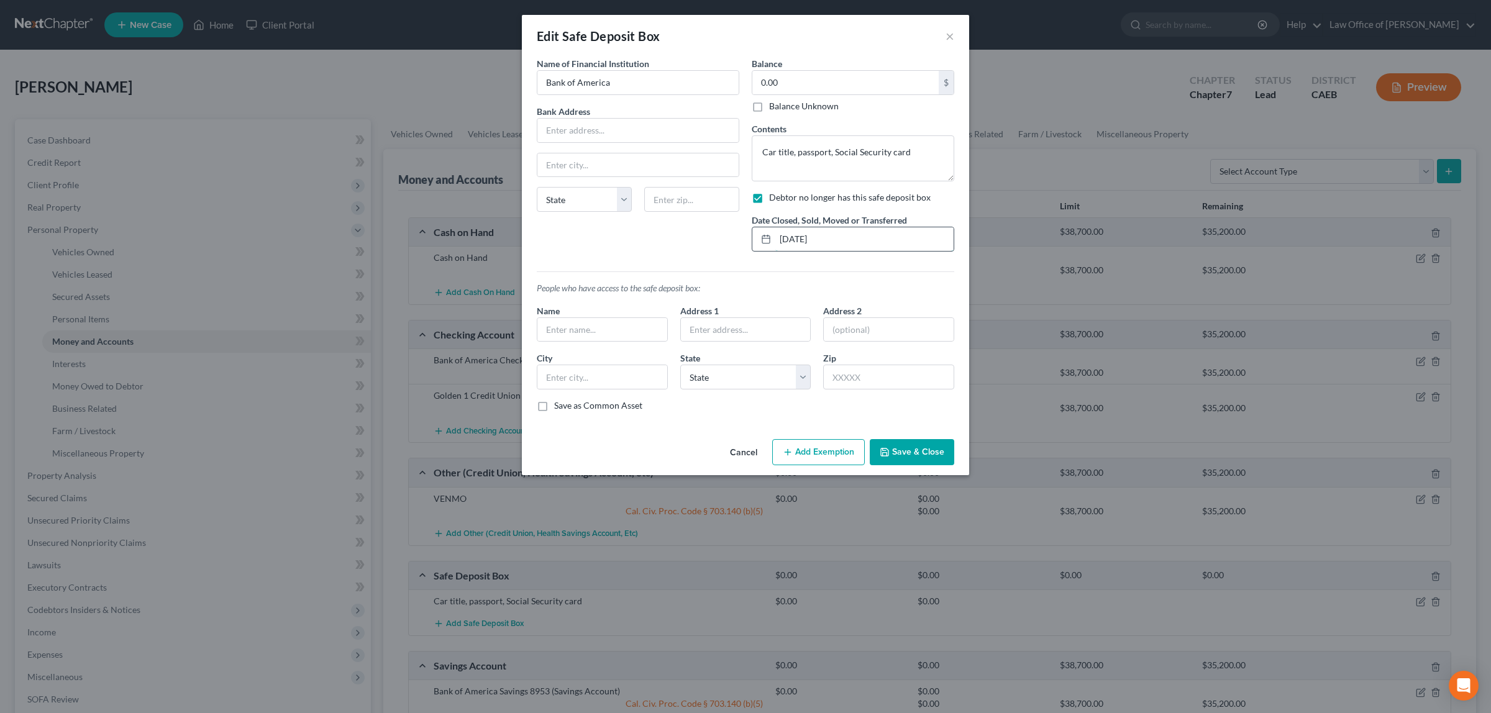
click at [790, 237] on input "01/01/2025" at bounding box center [864, 239] width 178 height 24
click at [803, 237] on input "09/01/2025" at bounding box center [864, 239] width 178 height 24
type input "09/09/2025"
click at [918, 446] on button "Save & Close" at bounding box center [912, 452] width 84 height 26
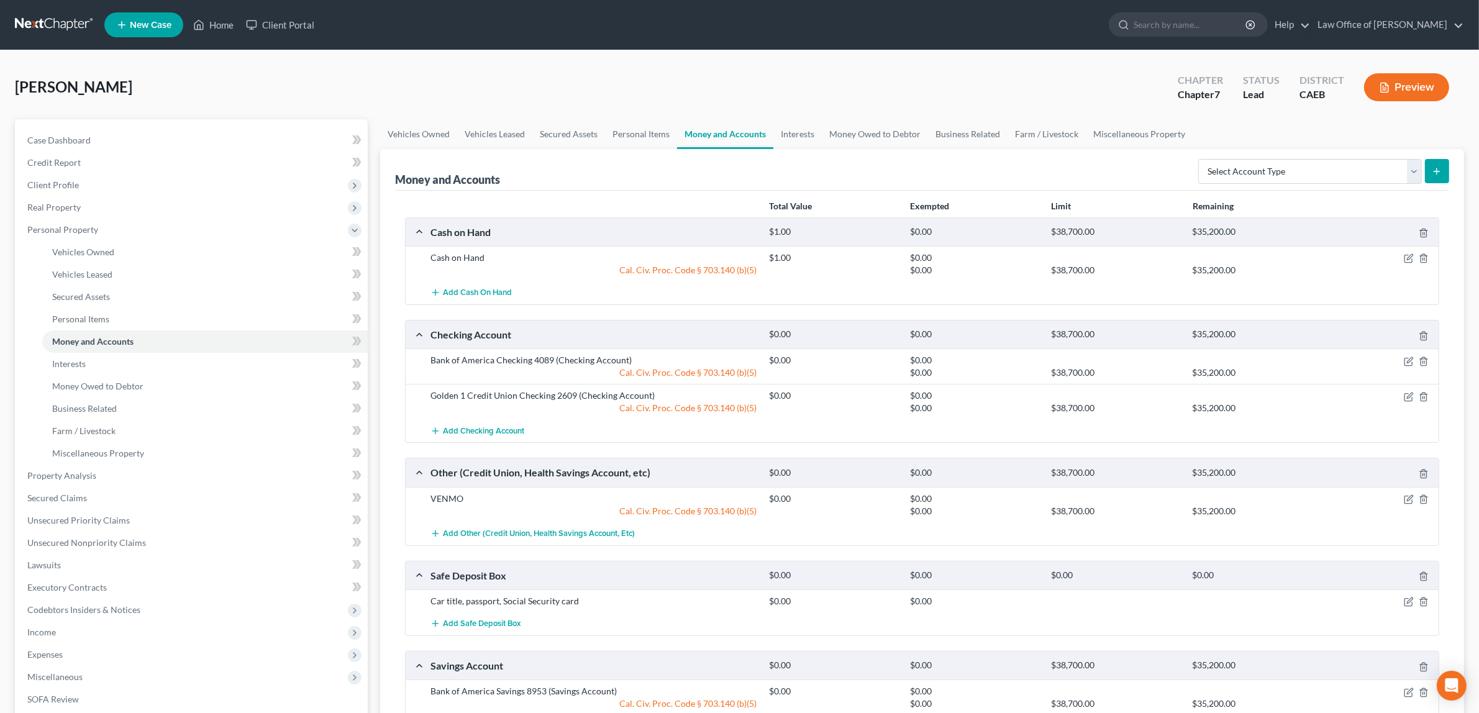
click at [1395, 81] on button "Preview" at bounding box center [1406, 87] width 85 height 28
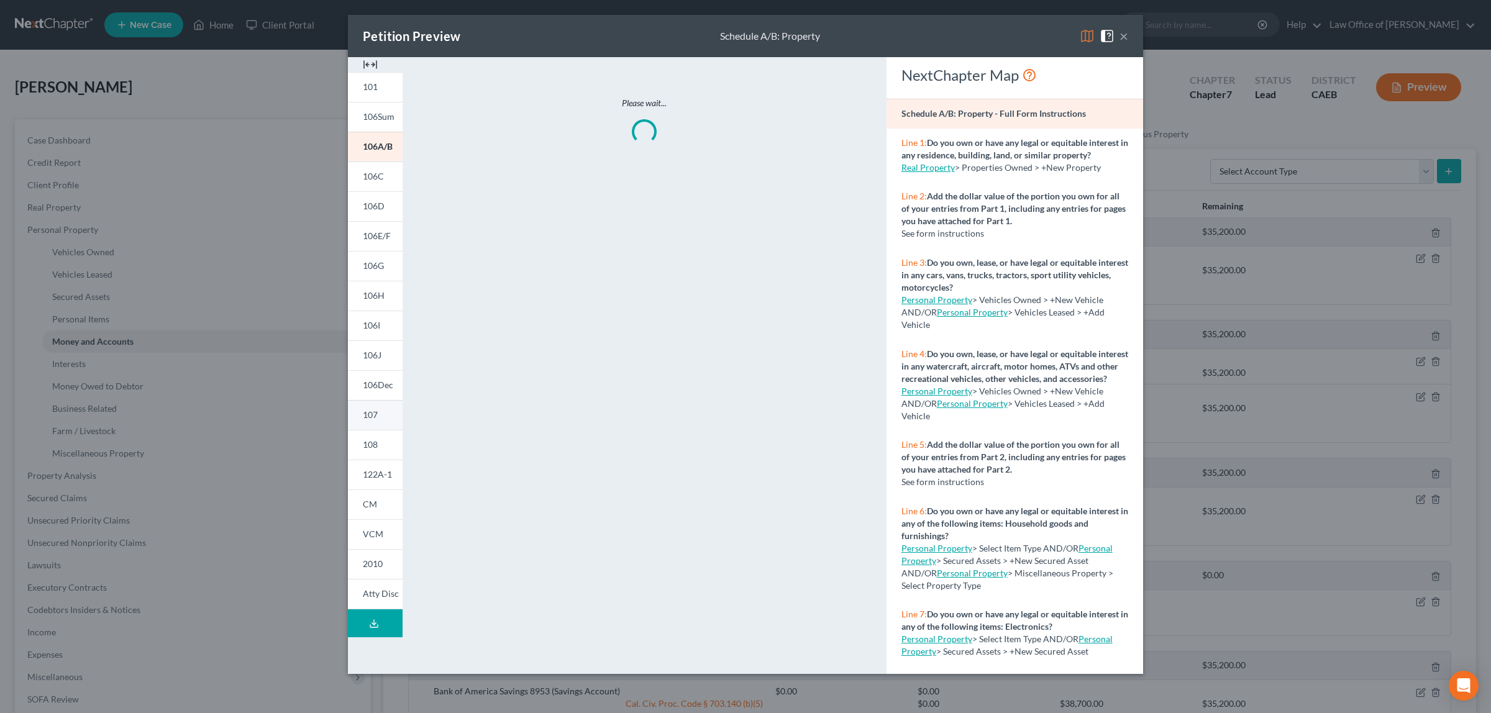
click at [379, 413] on link "107" at bounding box center [375, 415] width 55 height 30
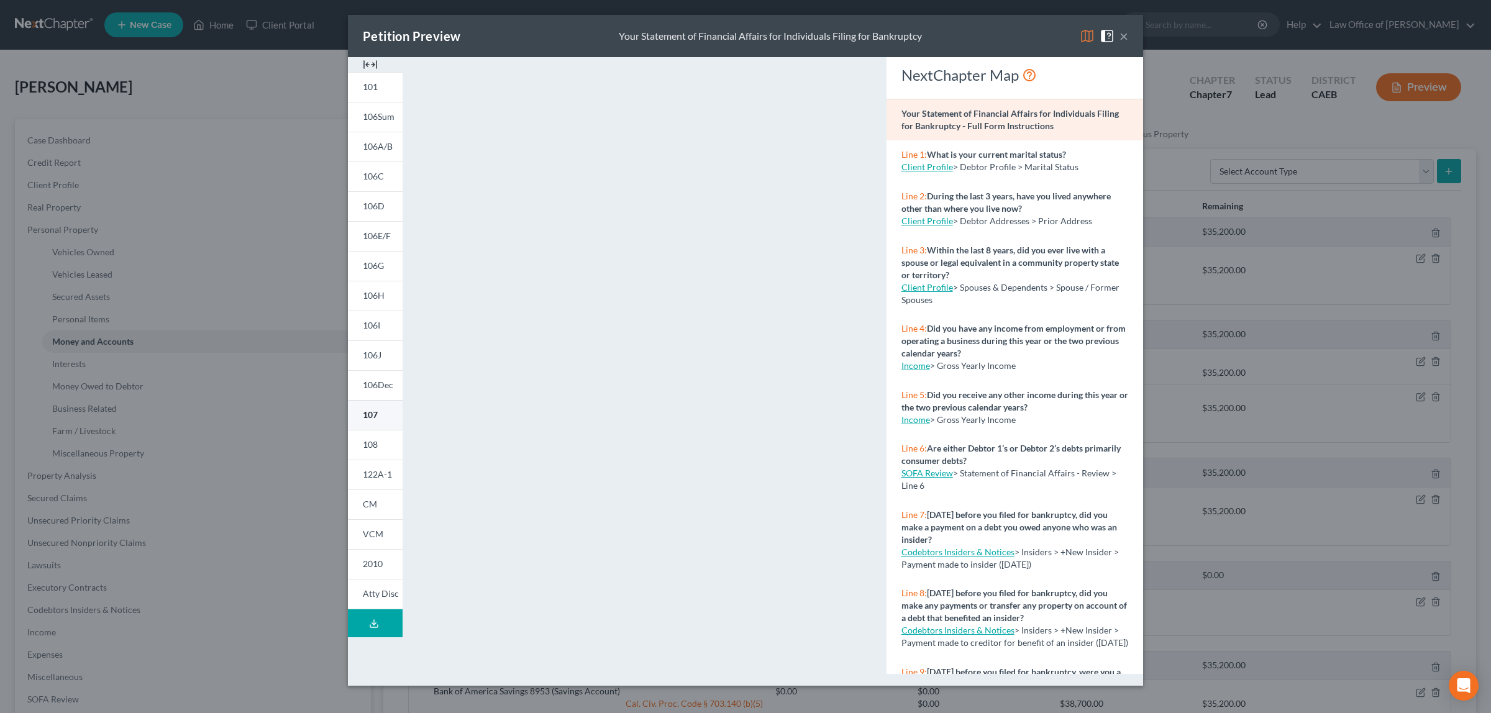
click at [367, 413] on span "107" at bounding box center [370, 414] width 15 height 11
click at [1124, 36] on button "×" at bounding box center [1123, 36] width 9 height 15
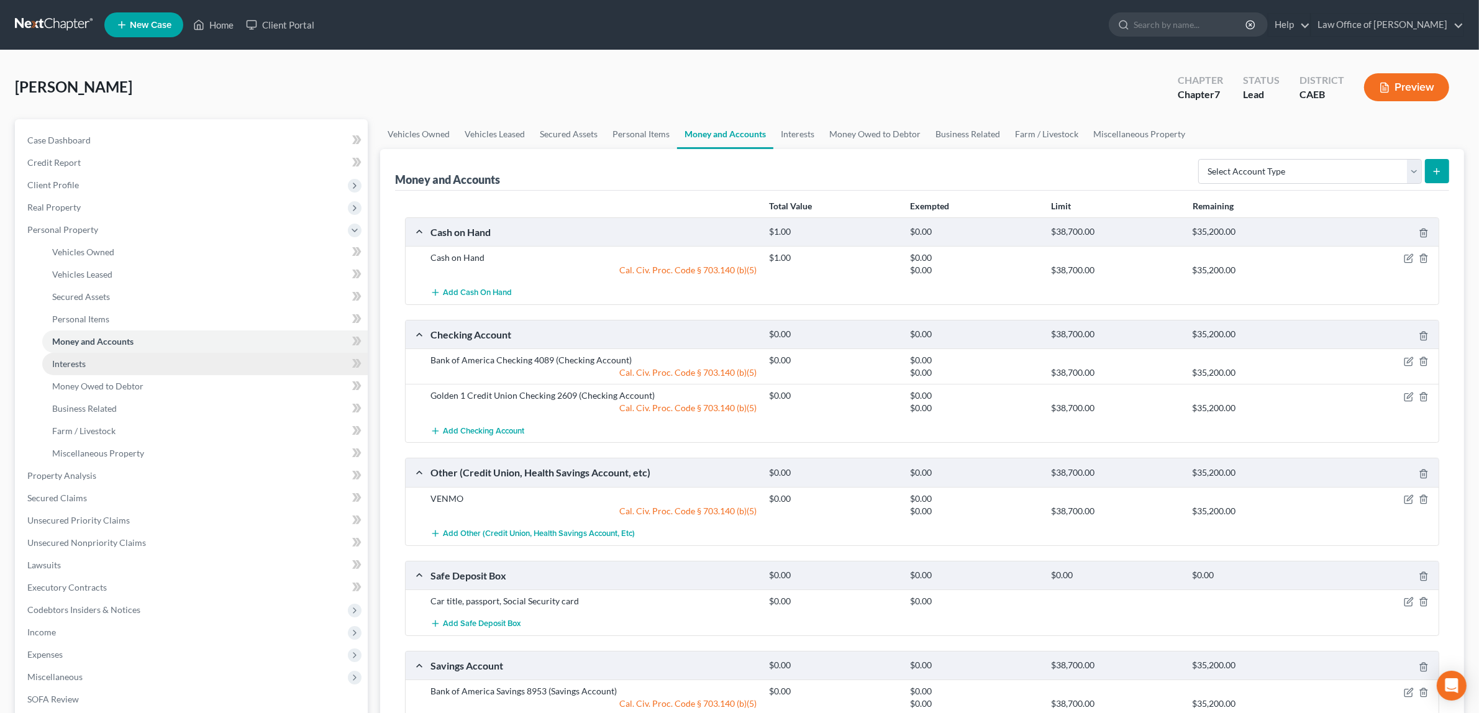
click at [130, 357] on link "Interests" at bounding box center [205, 364] width 326 height 22
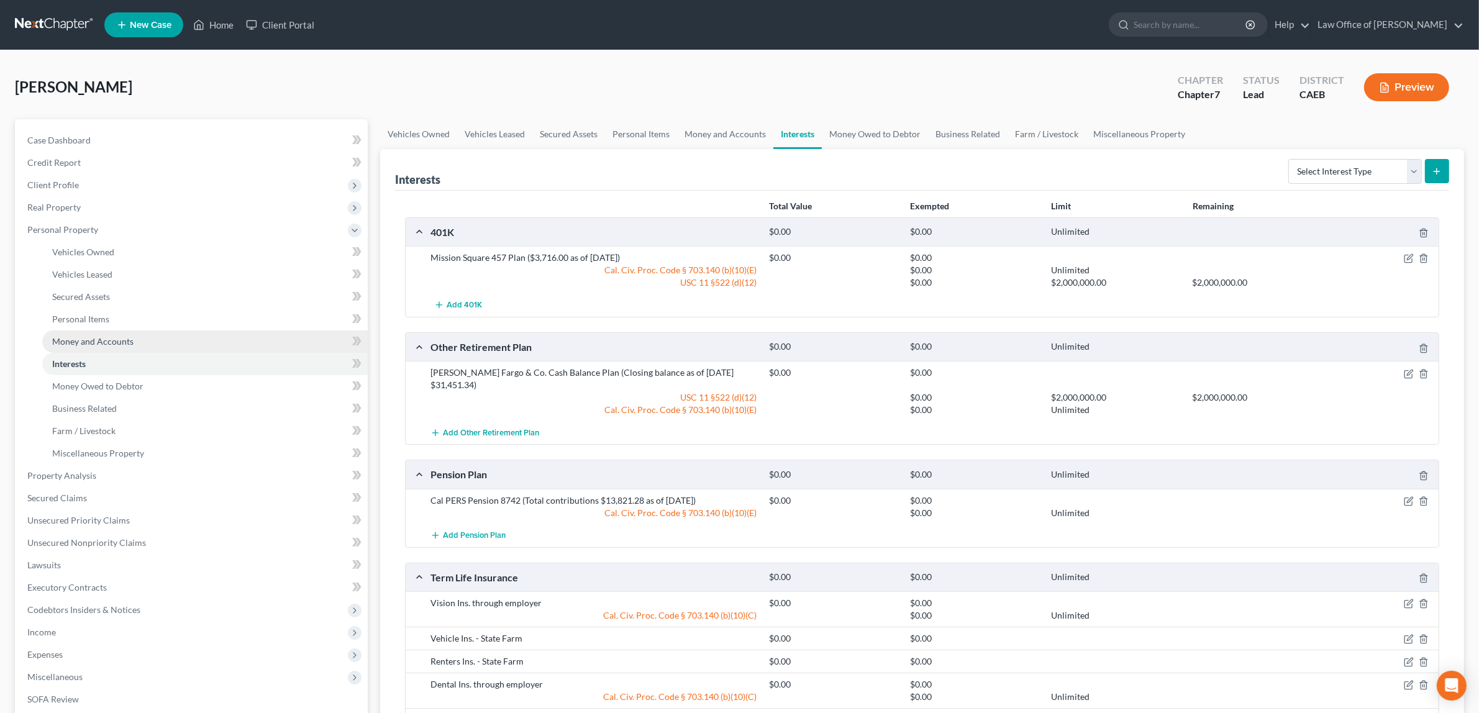
click at [134, 334] on link "Money and Accounts" at bounding box center [205, 341] width 326 height 22
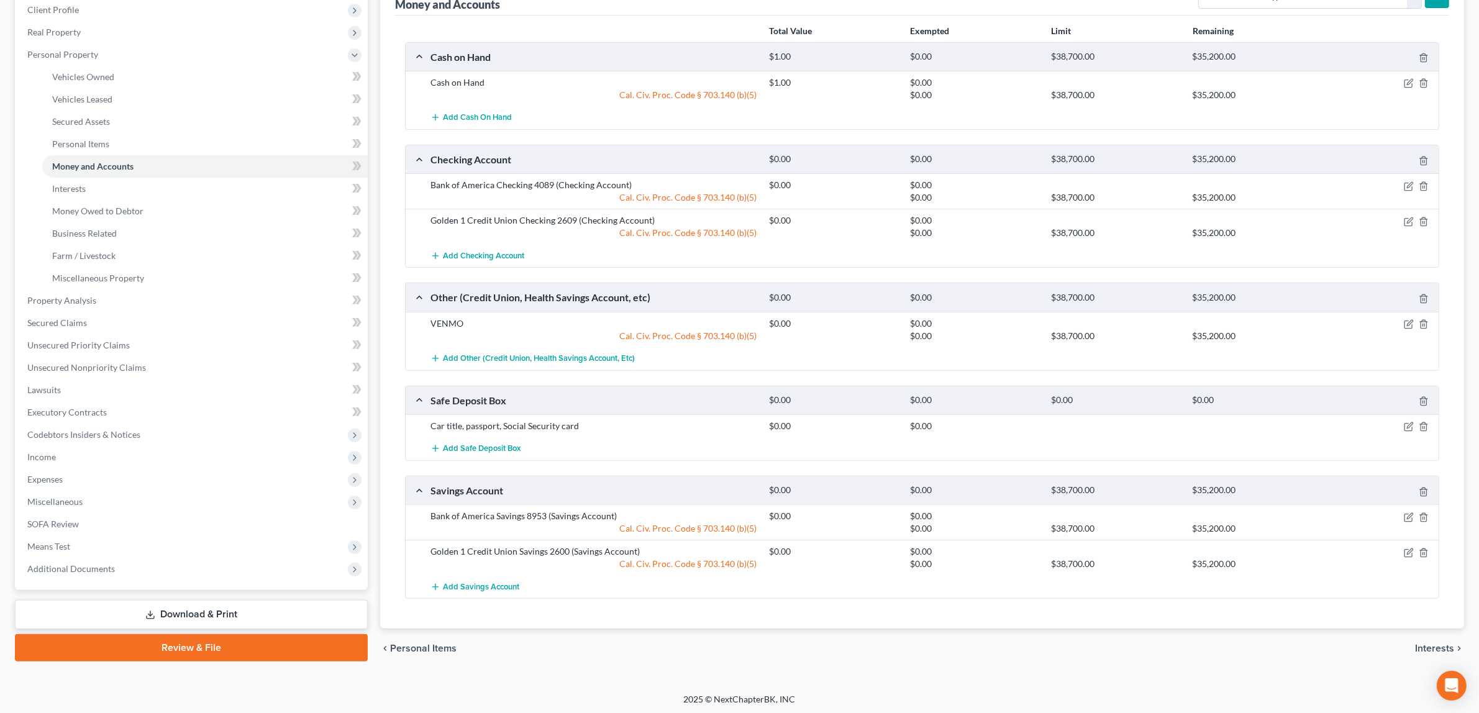
scroll to position [179, 0]
click at [1451, 679] on div "Open Intercom Messenger" at bounding box center [1452, 686] width 33 height 33
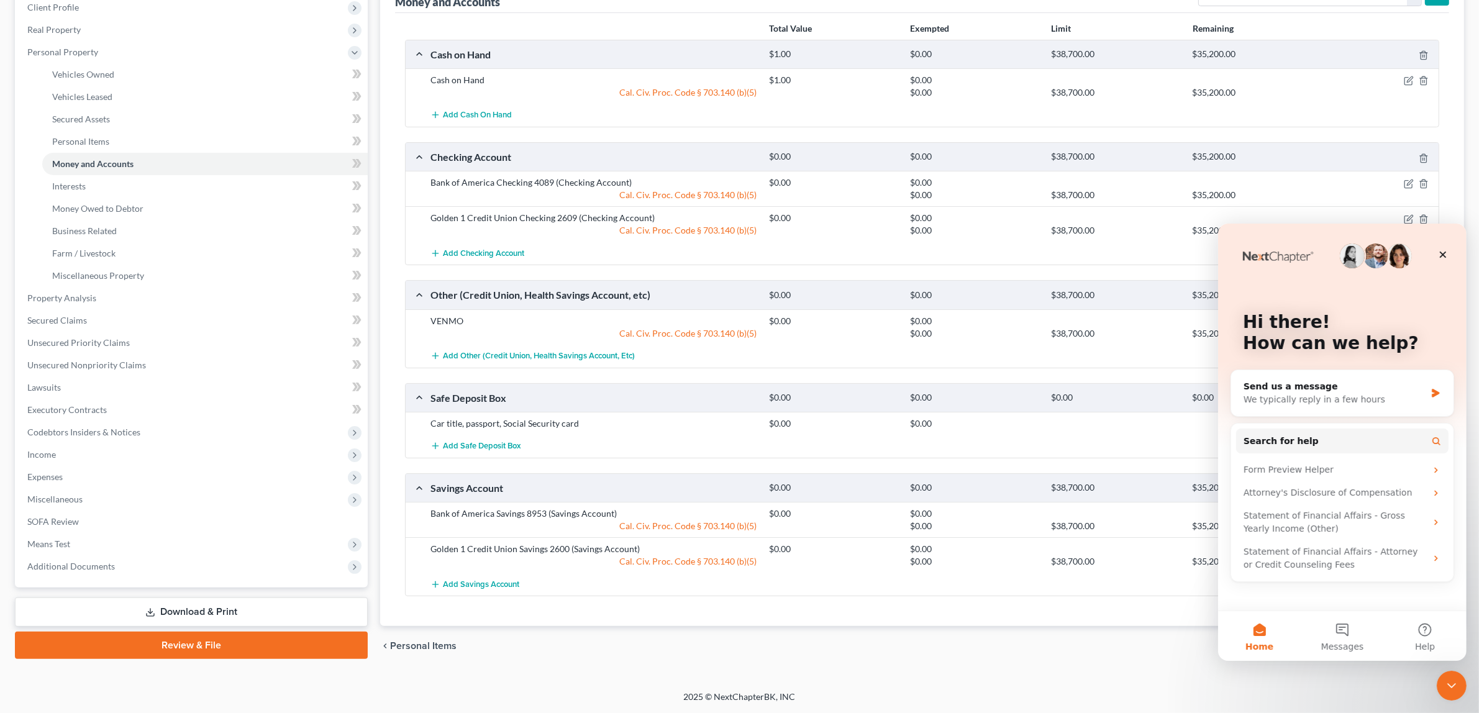
scroll to position [0, 0]
click at [1318, 386] on div "Send us a message" at bounding box center [1334, 386] width 182 height 13
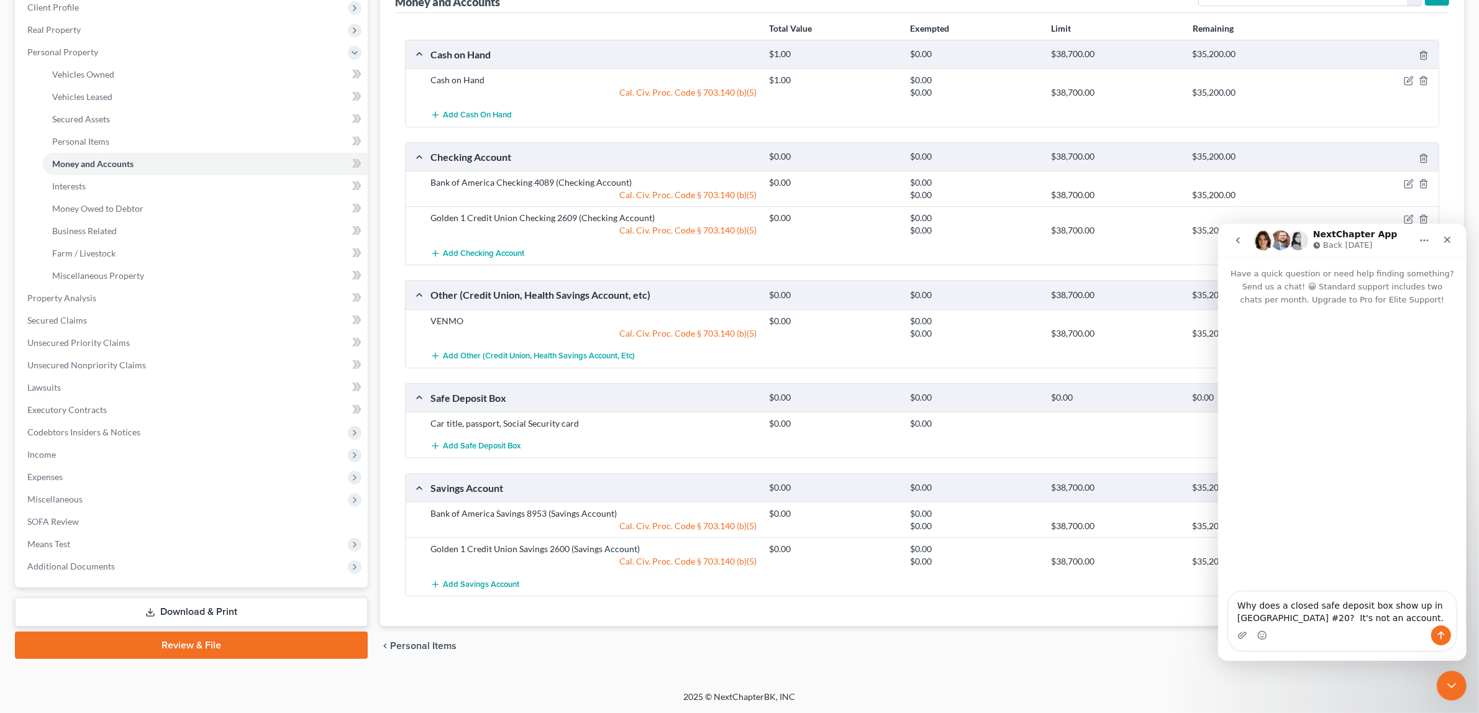
type textarea "Why does a closed safe deposit box show up in SOFA #20? It's not an account."
click at [1438, 631] on icon "Send a message…" at bounding box center [1441, 635] width 10 height 10
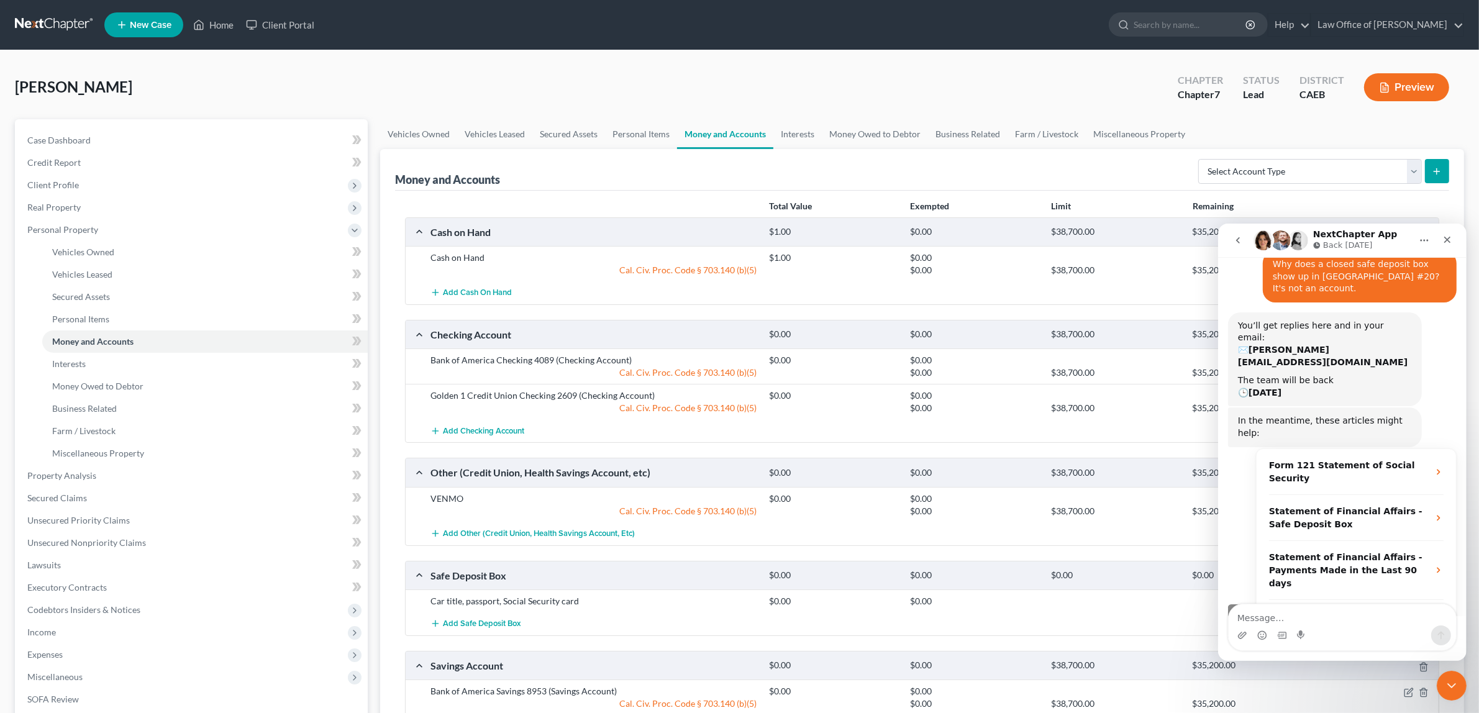
click at [1415, 82] on button "Preview" at bounding box center [1406, 87] width 85 height 28
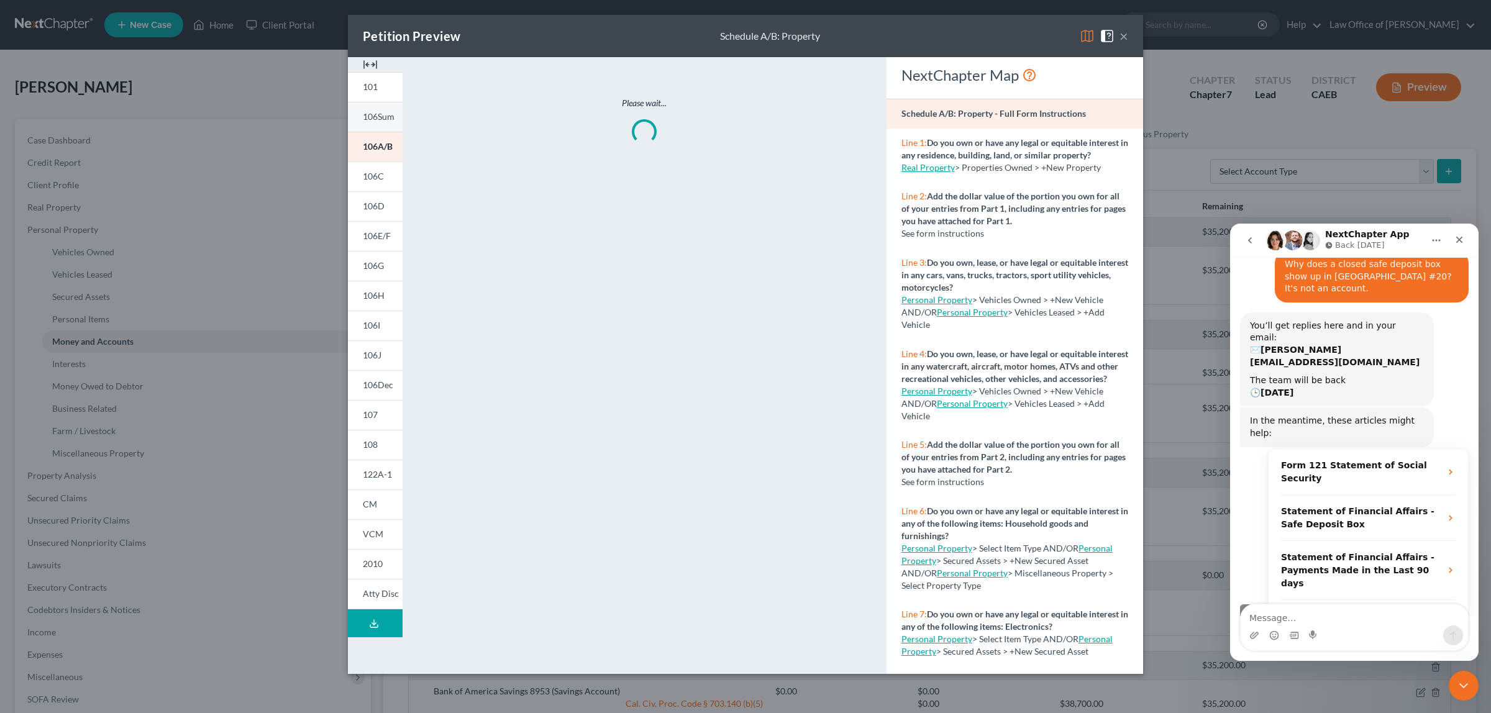
click at [376, 114] on span "106Sum" at bounding box center [379, 116] width 32 height 11
